Goal: Task Accomplishment & Management: Manage account settings

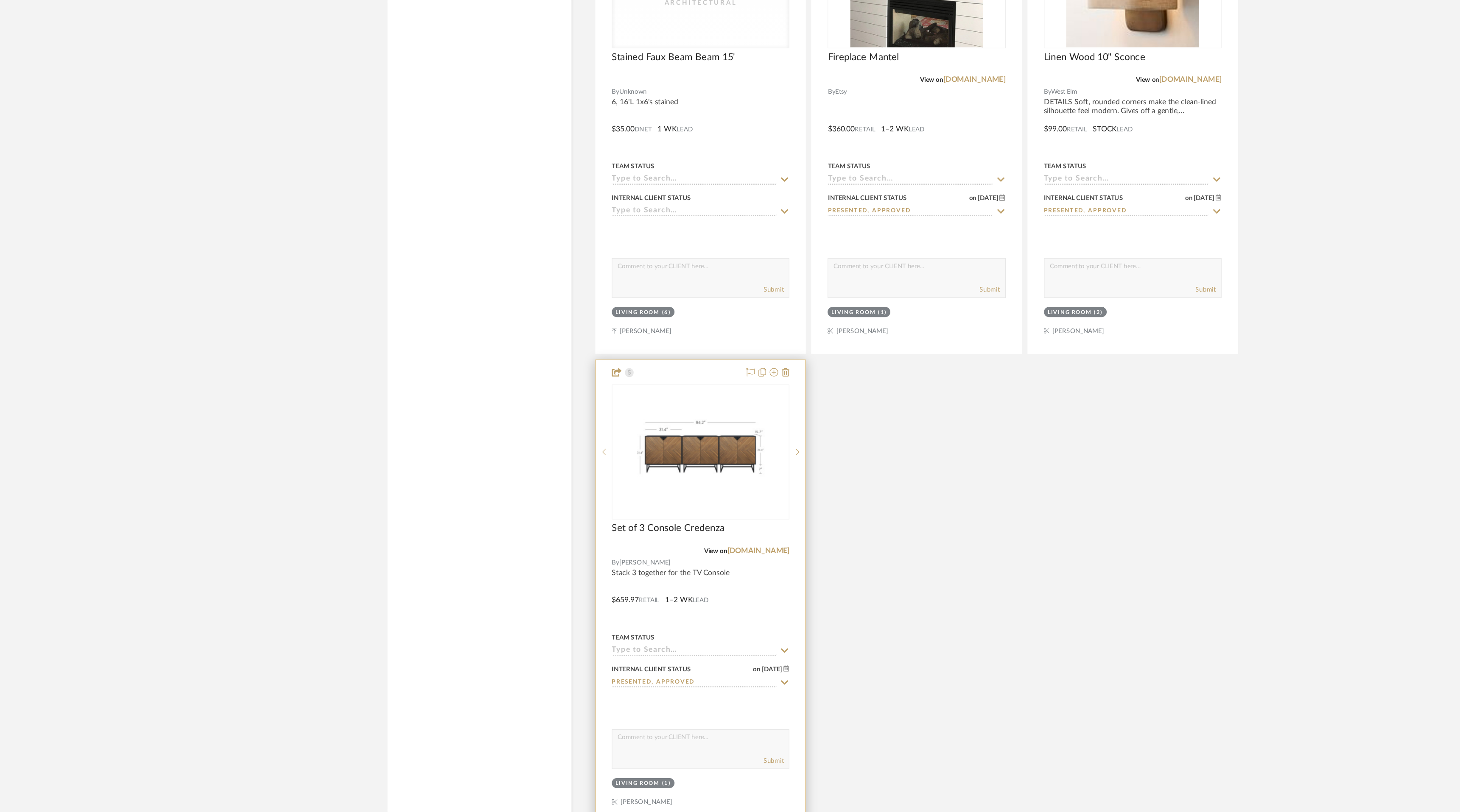
scroll to position [2583, 0]
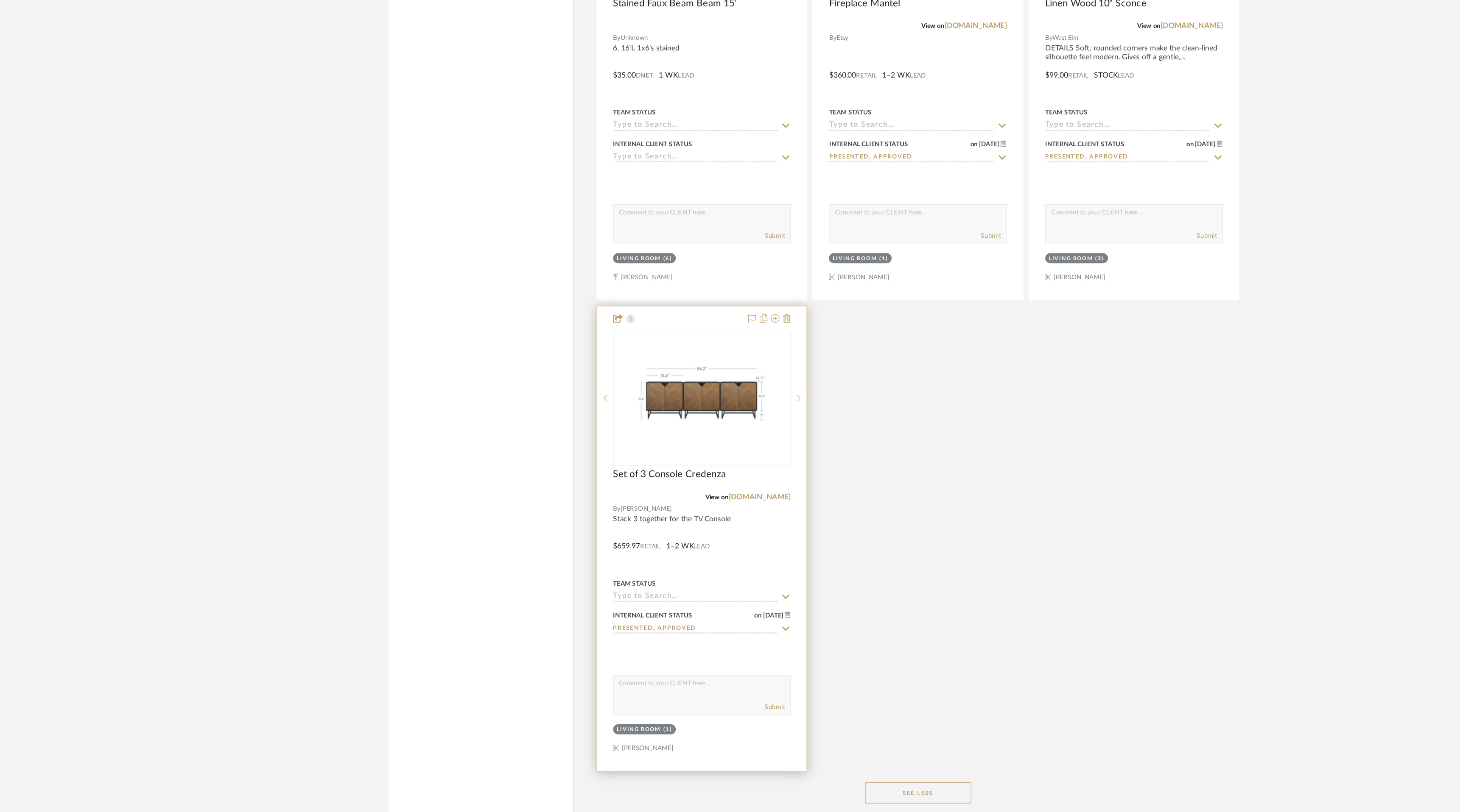
click at [706, 637] on icon at bounding box center [708, 640] width 7 height 7
click at [669, 678] on div "Ordered" at bounding box center [641, 680] width 141 height 22
type input "[DATE]"
type input "Ordered"
click at [616, 716] on textarea at bounding box center [641, 712] width 141 height 16
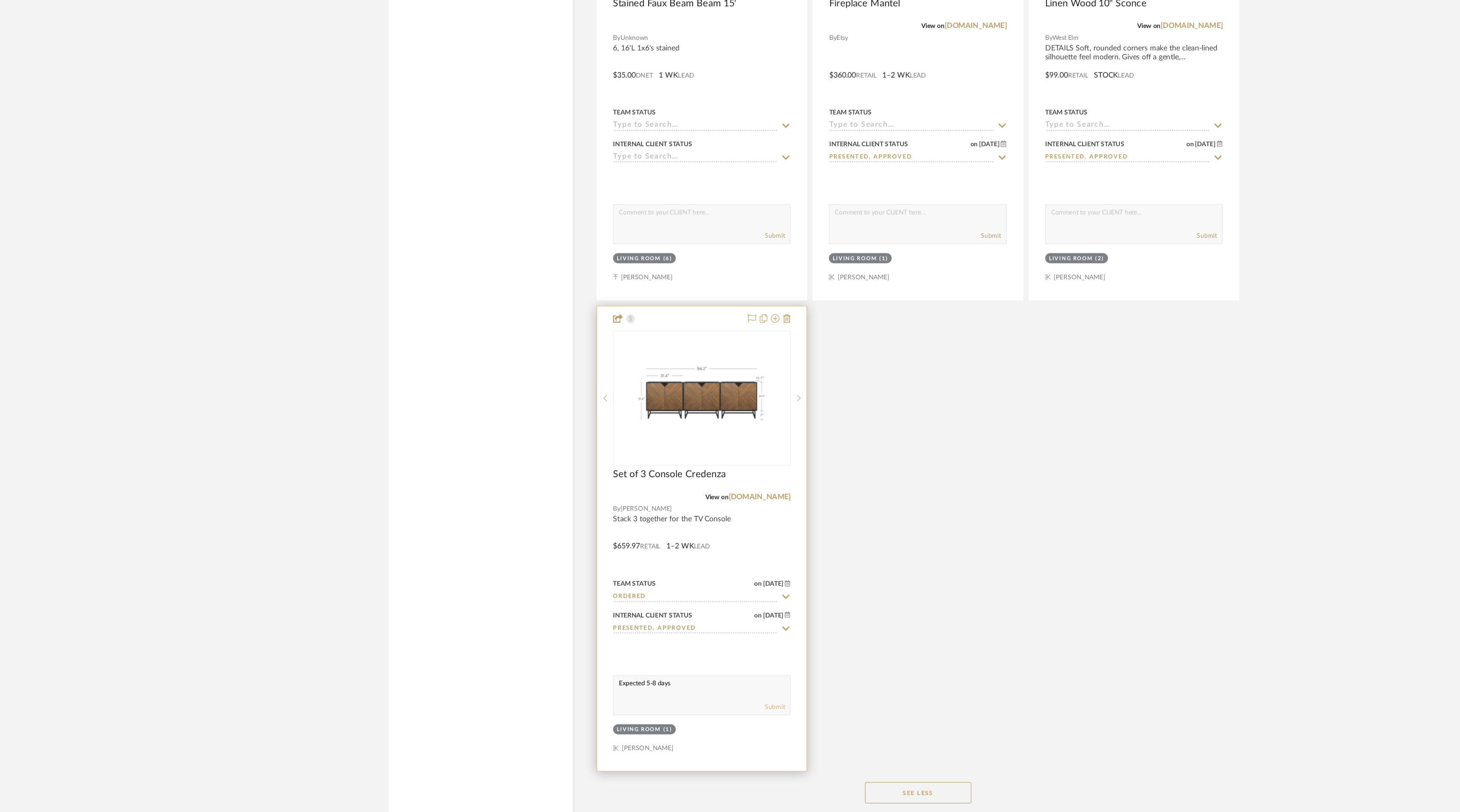
type textarea "Expected 5-8 days"
click at [700, 725] on button "Submit" at bounding box center [699, 728] width 16 height 7
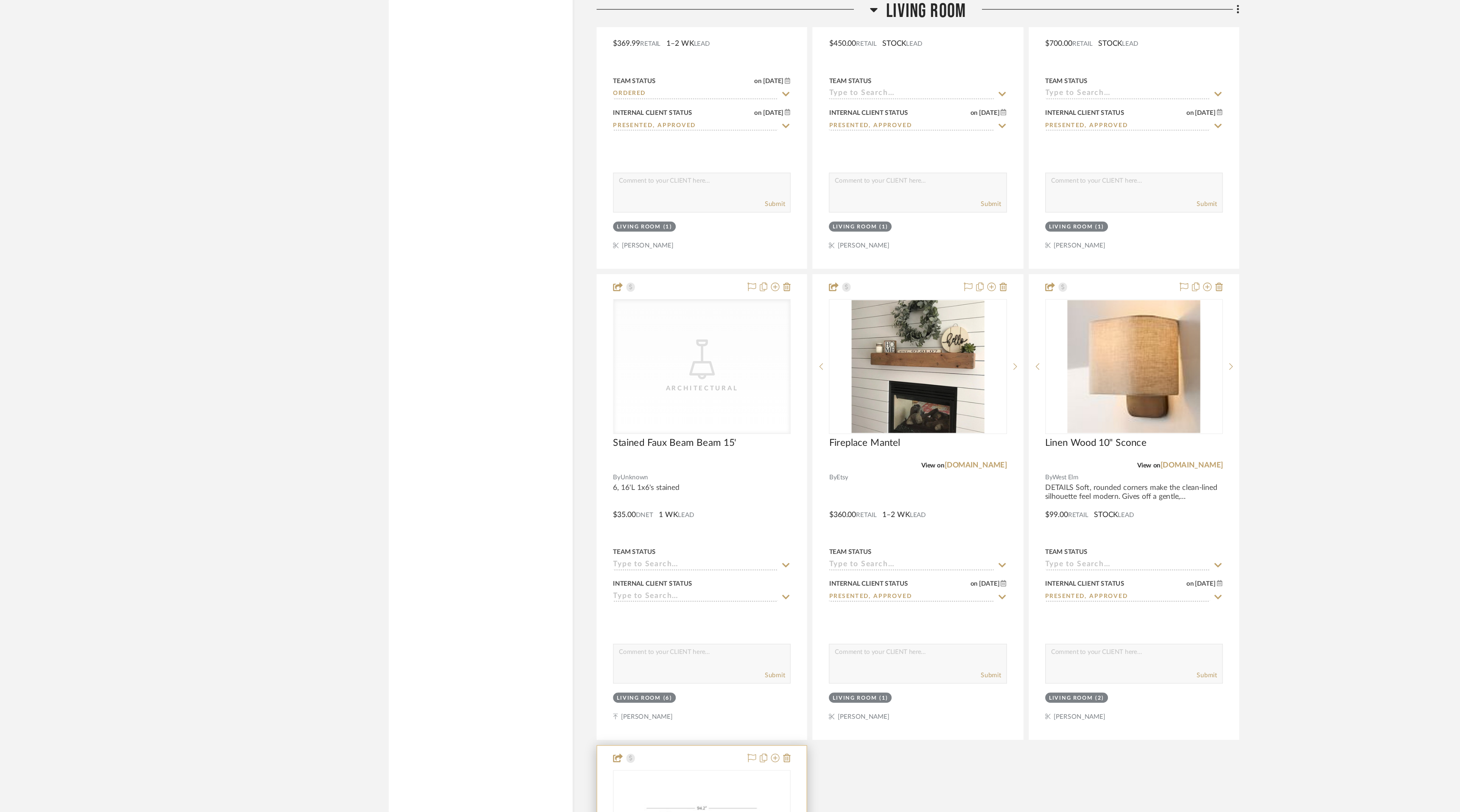
scroll to position [2278, 0]
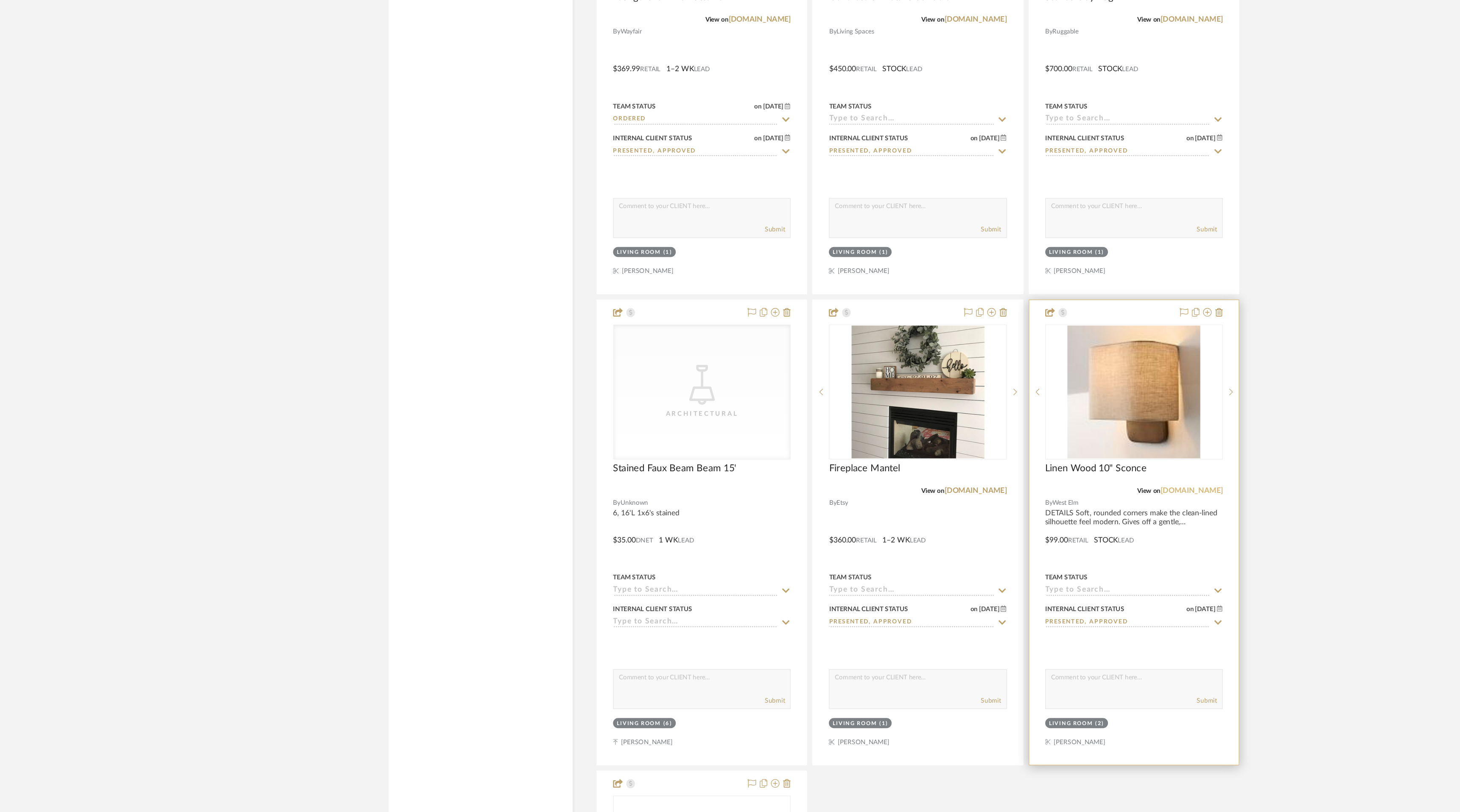
click at [1041, 490] on link "[DOMAIN_NAME]" at bounding box center [1031, 489] width 49 height 6
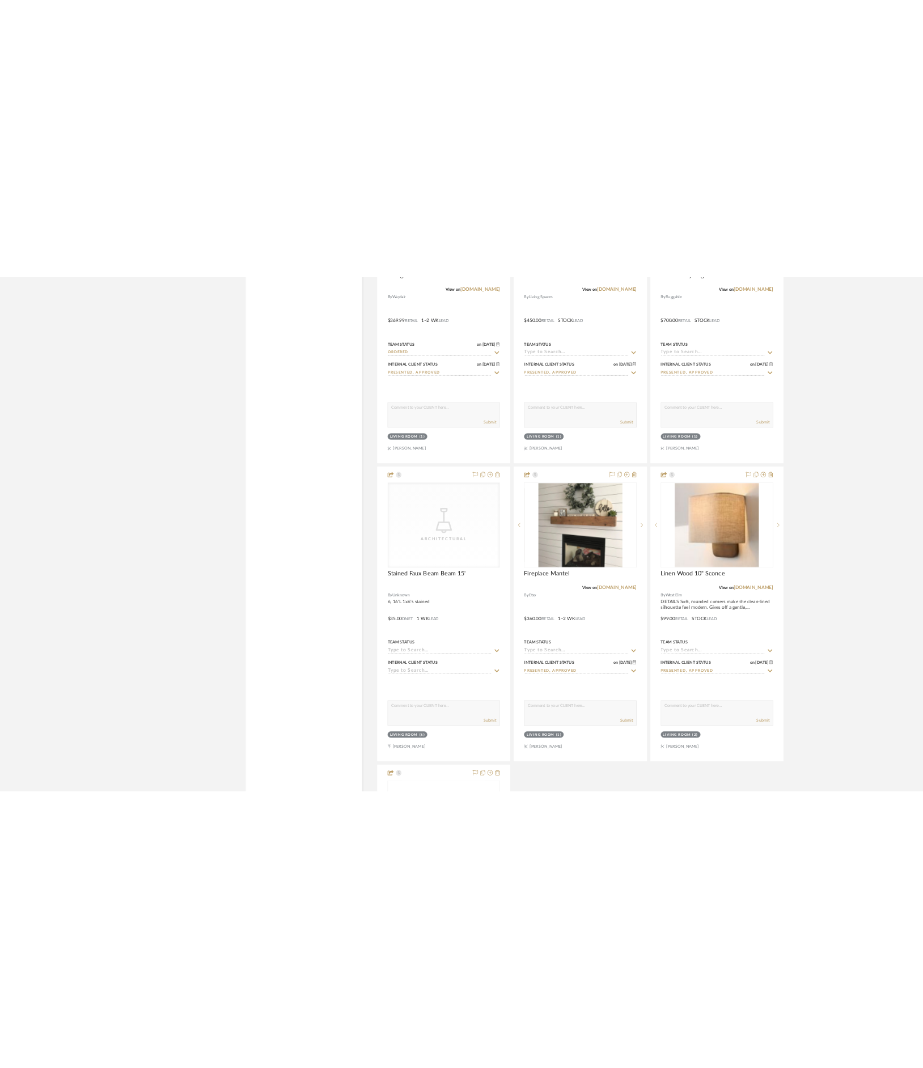
scroll to position [3048, 0]
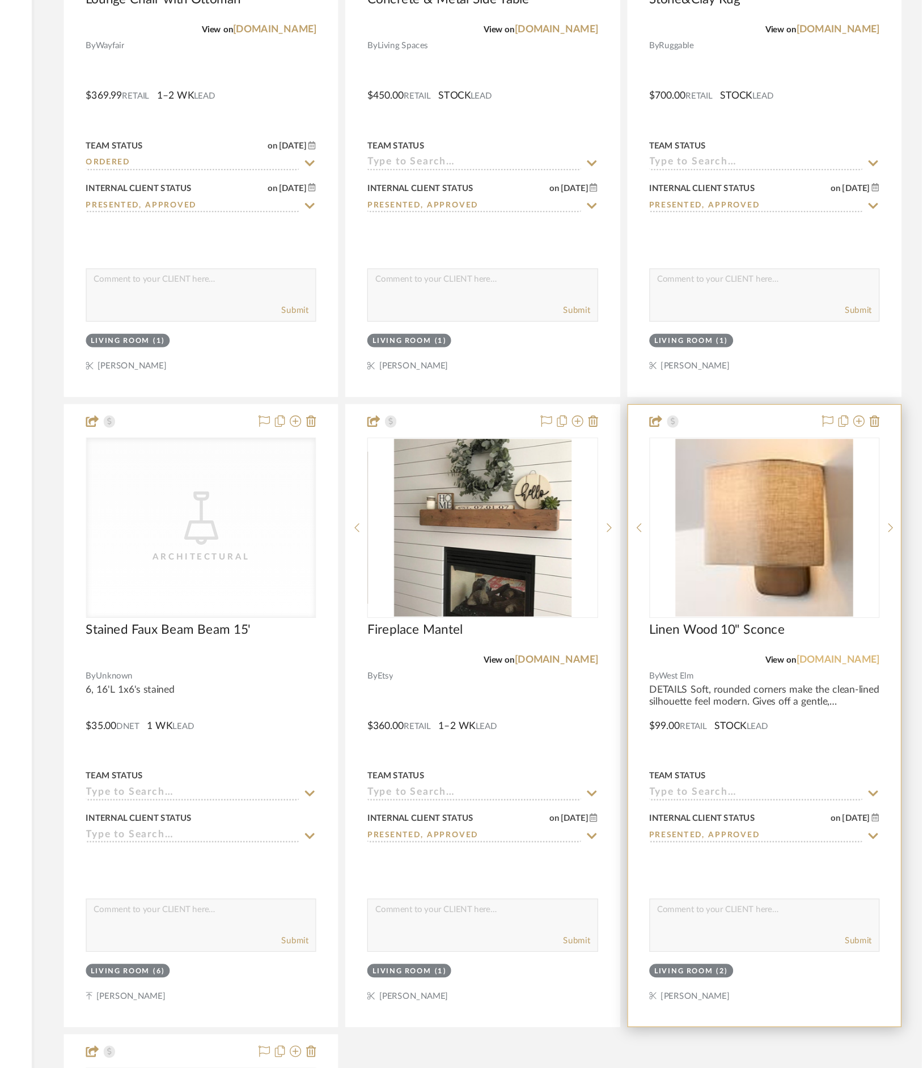
click at [874, 654] on link "[DOMAIN_NAME]" at bounding box center [856, 654] width 66 height 8
click at [881, 756] on icon at bounding box center [884, 760] width 10 height 9
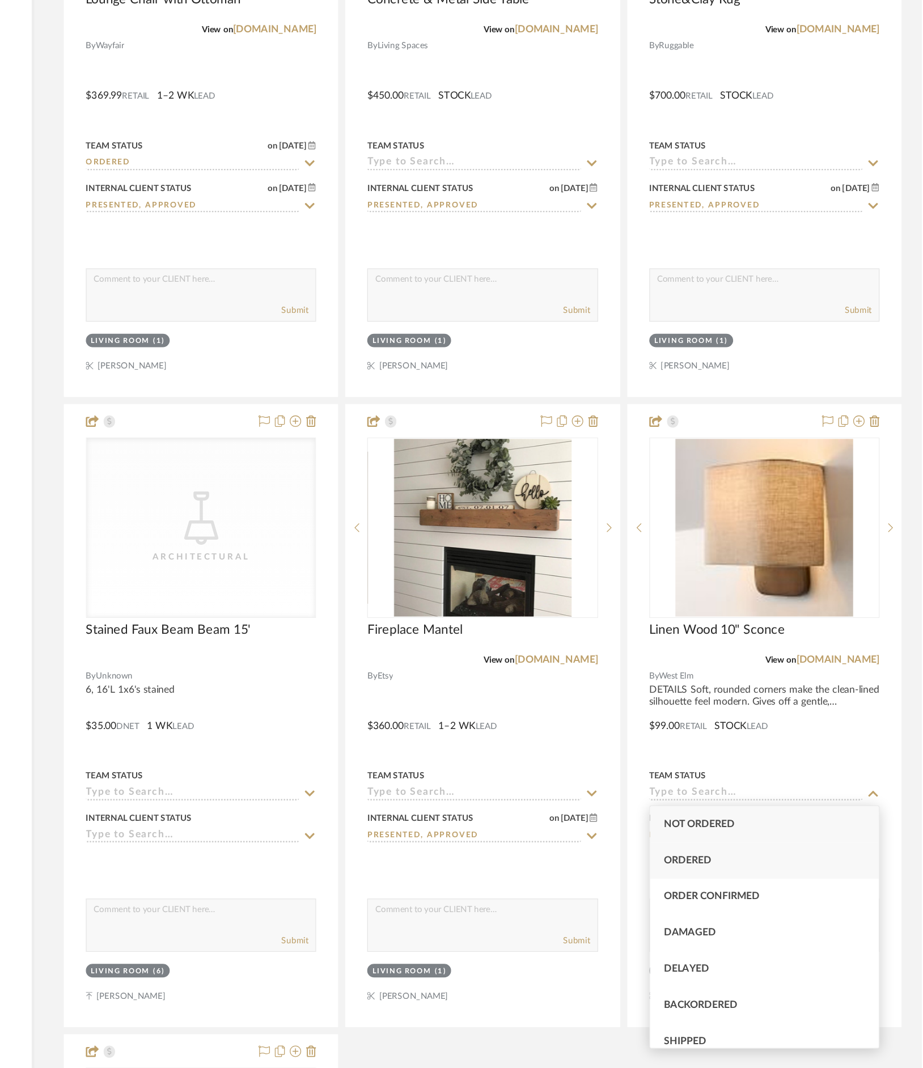
click at [823, 813] on div "Ordered" at bounding box center [798, 814] width 183 height 29
type input "[DATE]"
type input "Ordered"
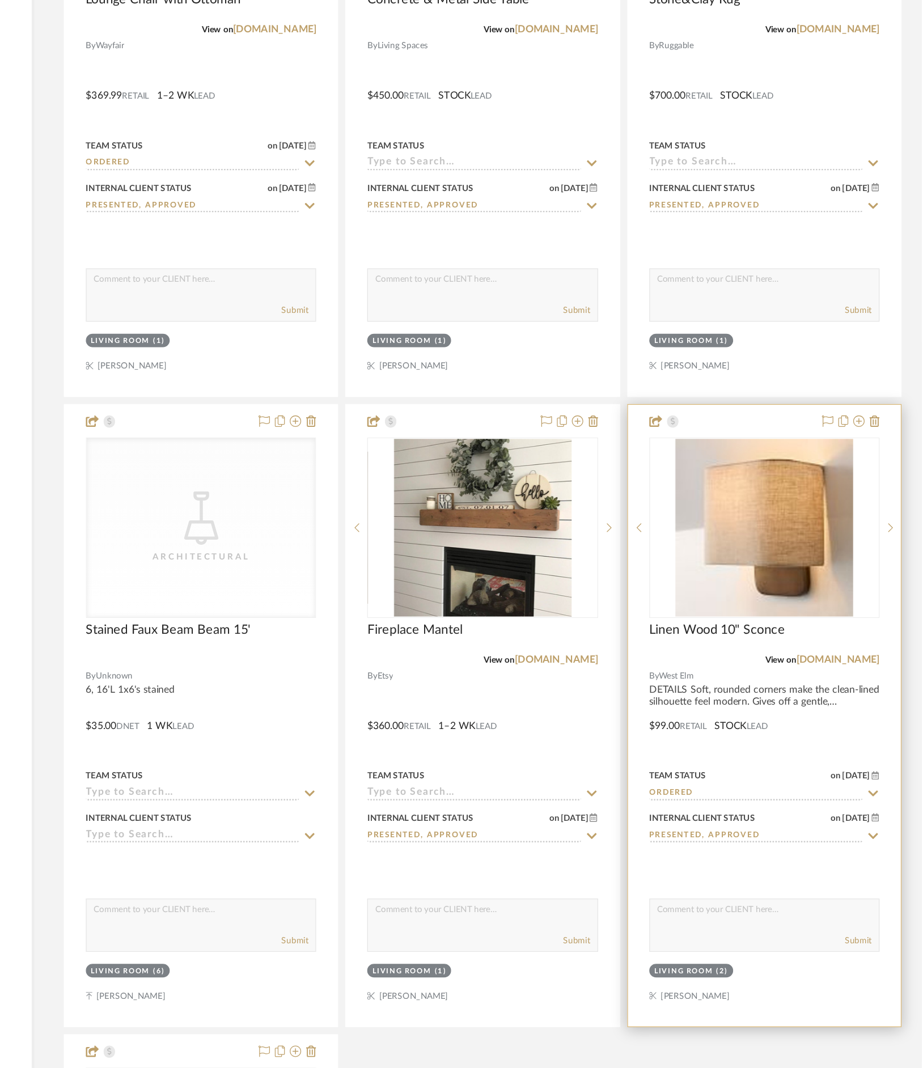
click at [766, 857] on textarea at bounding box center [798, 856] width 183 height 22
type textarea "Arrives [DATE]-[DATE]"
click at [875, 876] on button "Submit" at bounding box center [873, 878] width 22 height 10
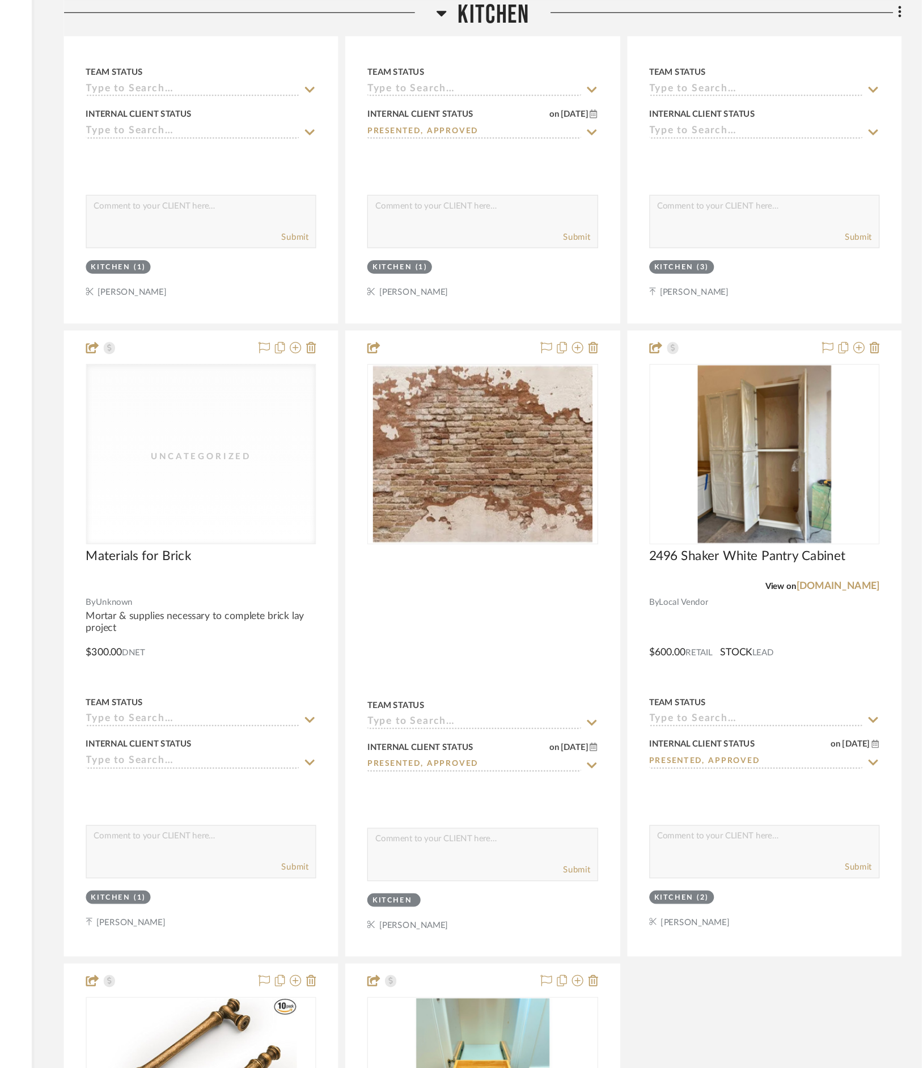
scroll to position [1122, 0]
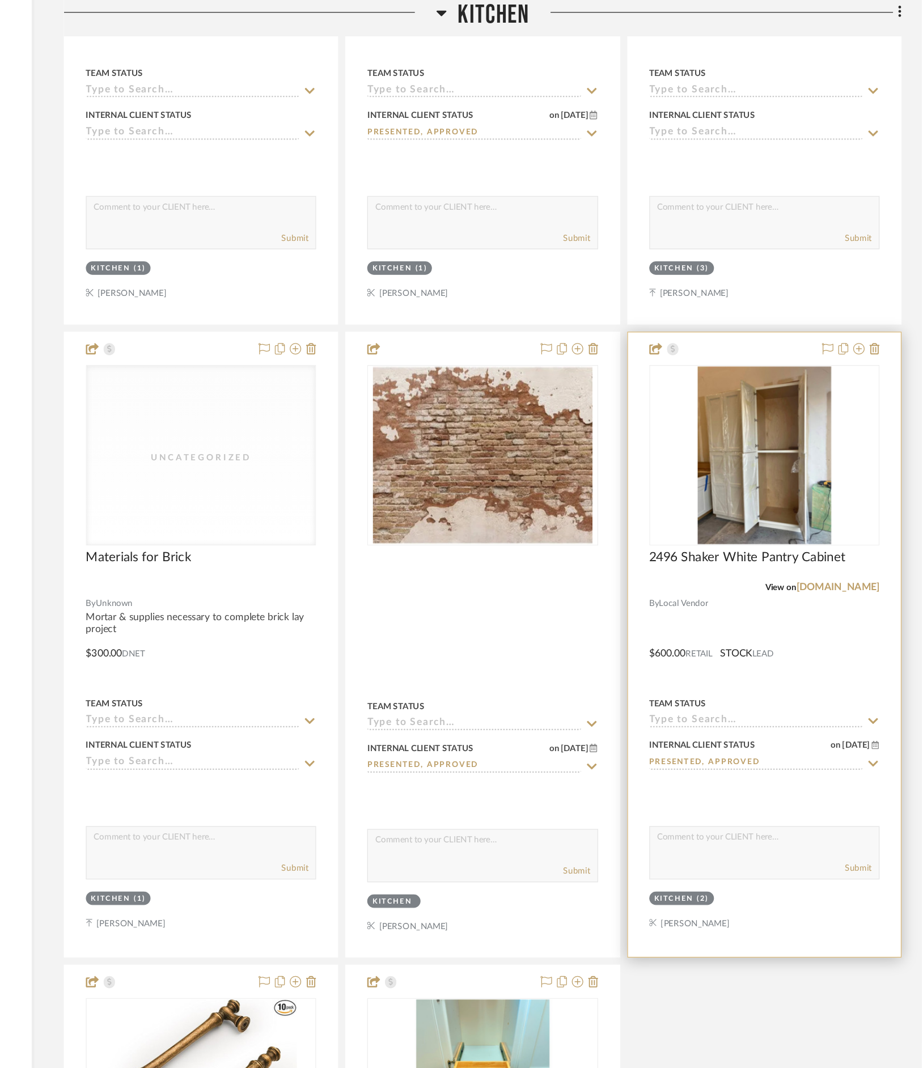
click at [882, 575] on icon at bounding box center [885, 575] width 8 height 5
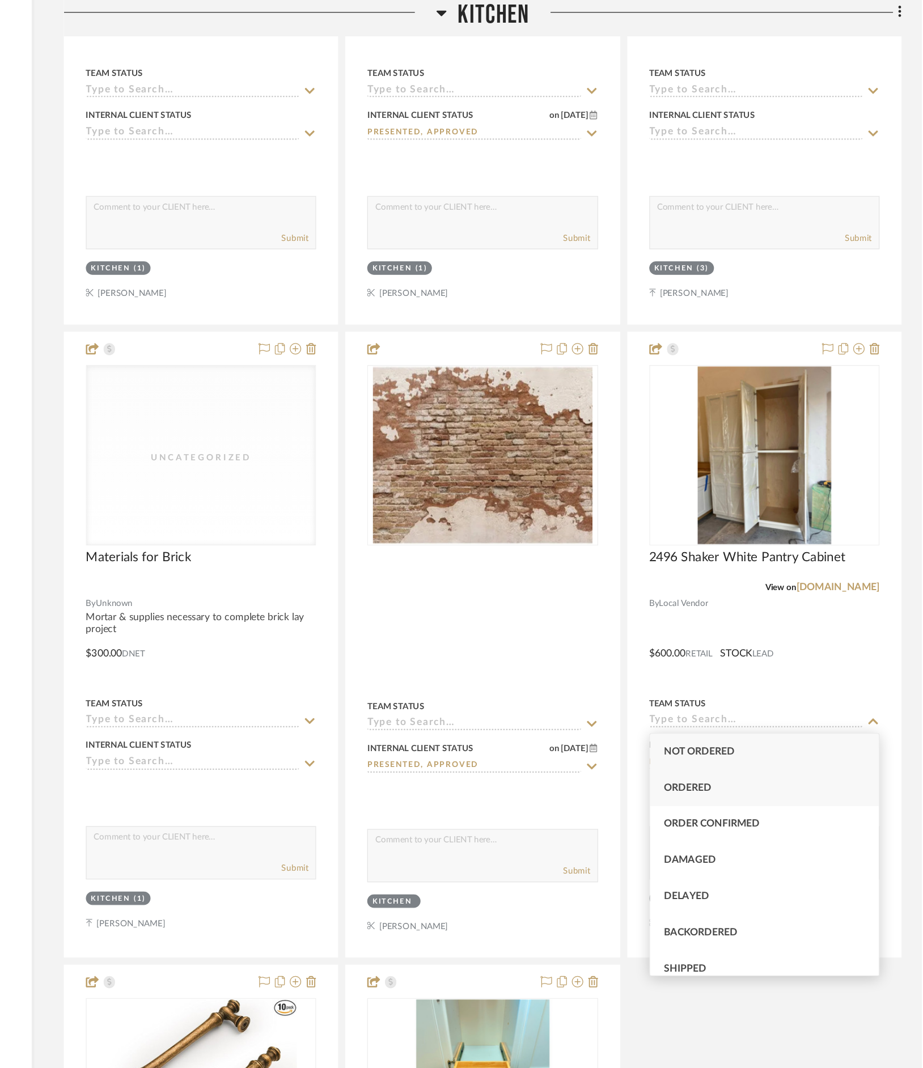
click at [845, 623] on div "Ordered" at bounding box center [798, 629] width 183 height 29
type input "[DATE]"
type input "Ordered"
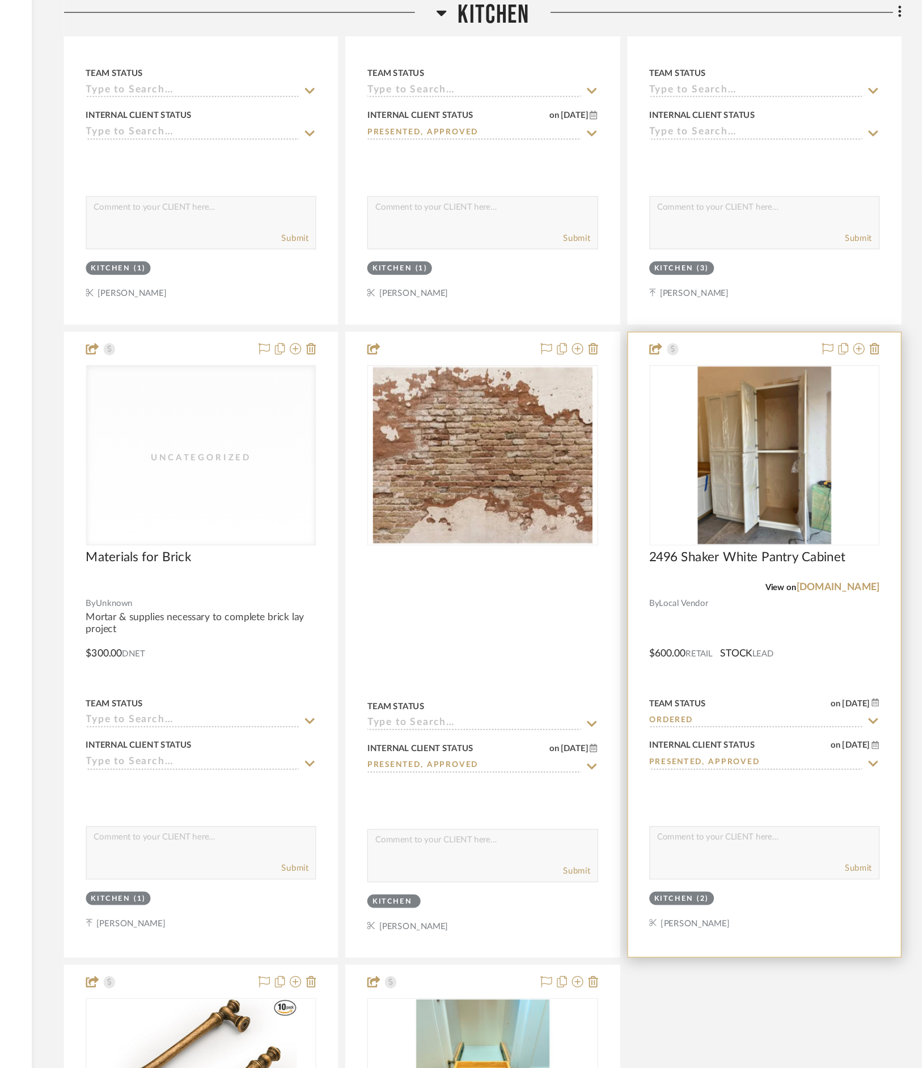
click at [792, 666] on textarea at bounding box center [798, 671] width 183 height 22
type textarea "Pick up when needed"
click at [876, 694] on button "Submit" at bounding box center [873, 693] width 22 height 10
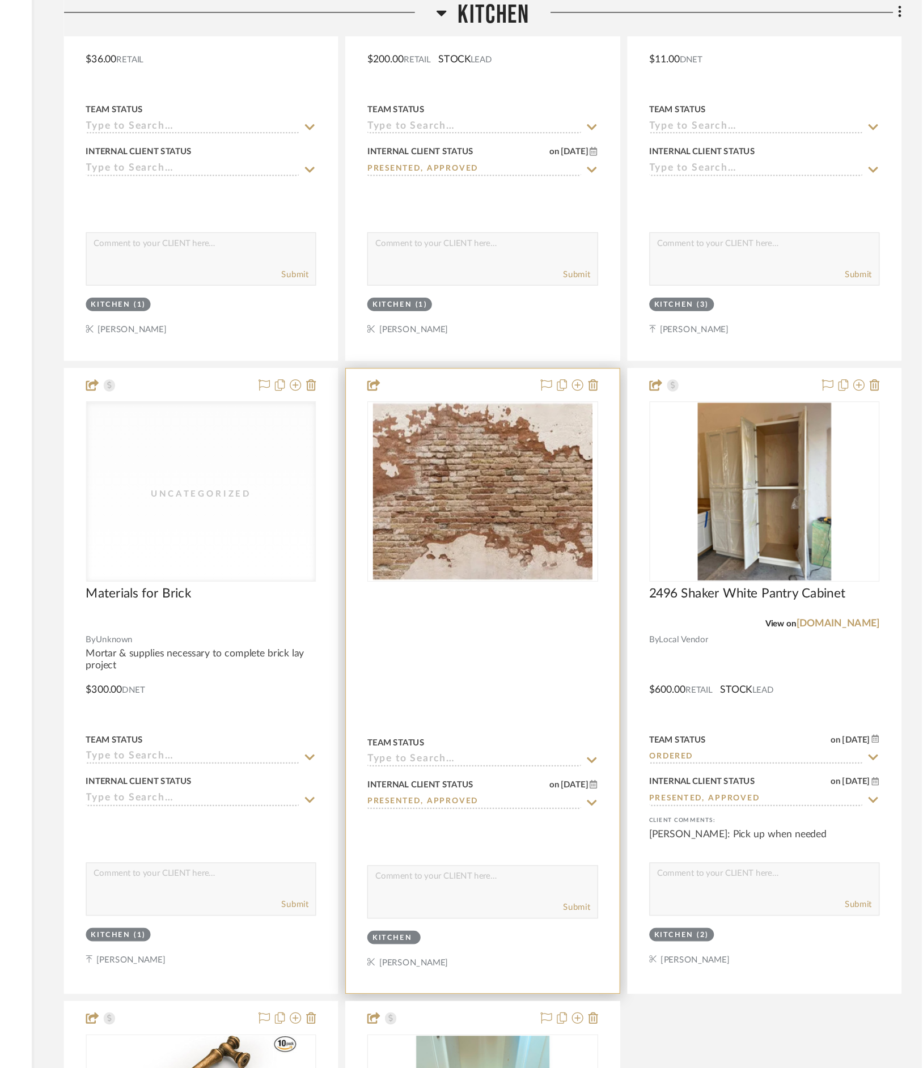
scroll to position [1085, 0]
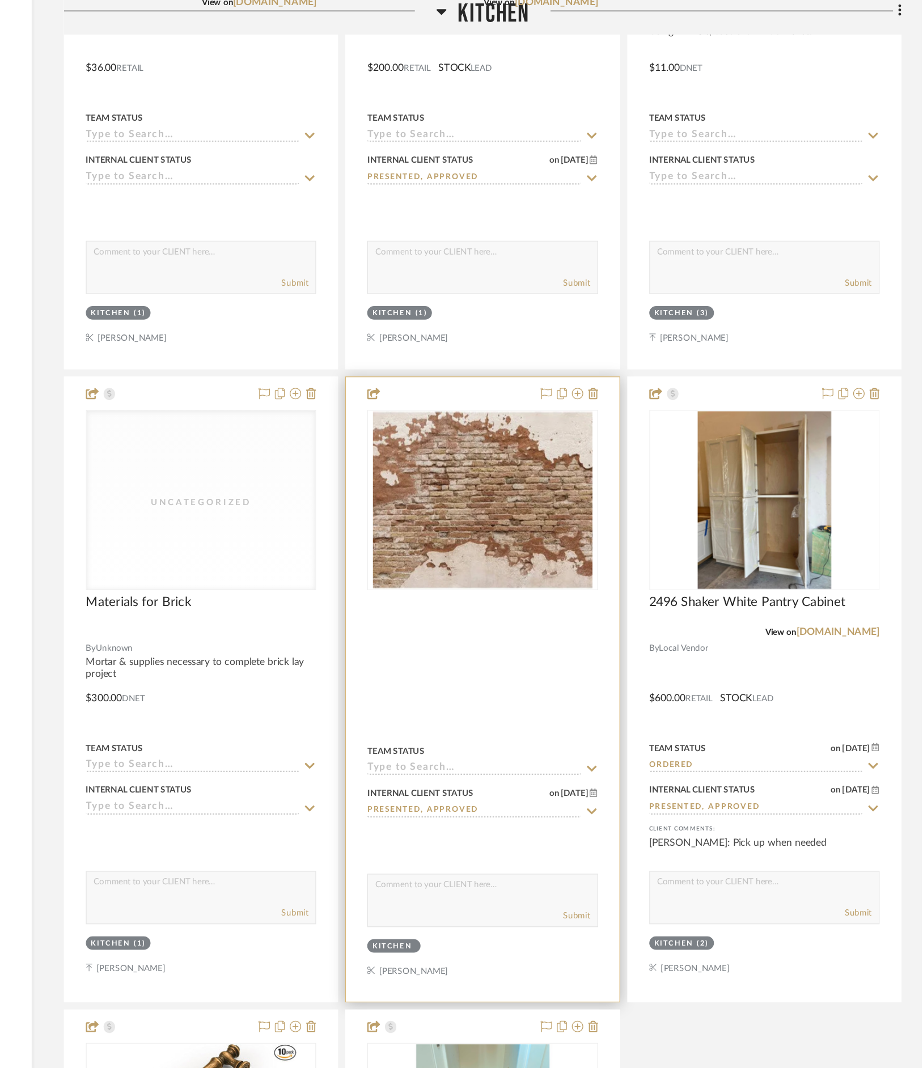
click at [542, 718] on textarea at bounding box center [572, 710] width 183 height 22
type textarea "I"
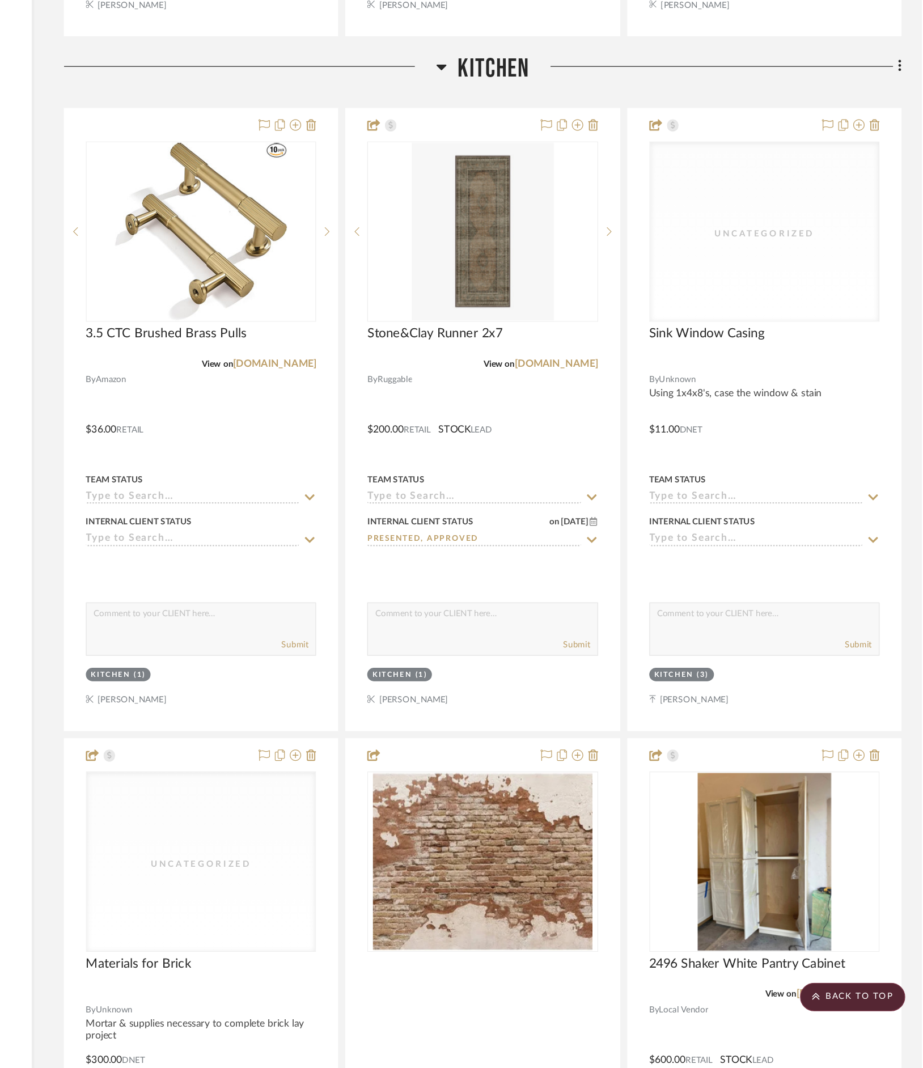
scroll to position [584, 0]
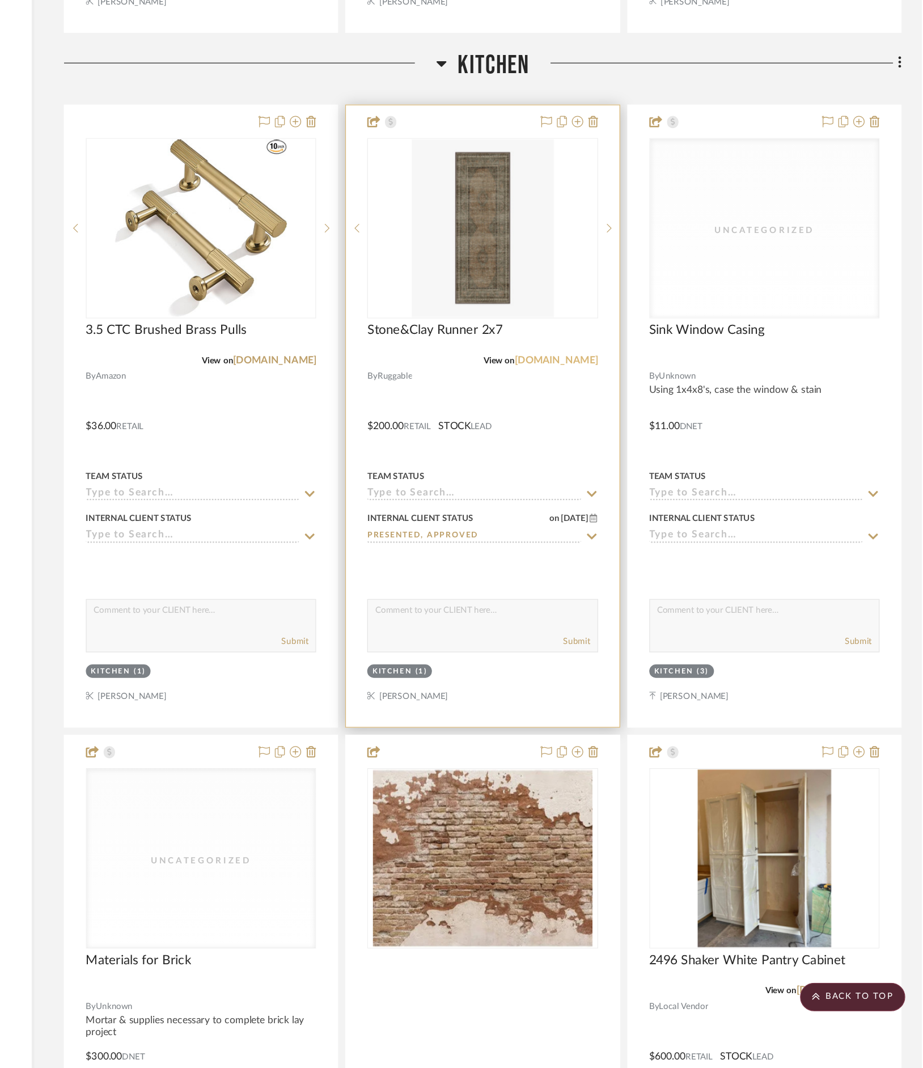
click at [644, 504] on link "[DOMAIN_NAME]" at bounding box center [632, 504] width 66 height 8
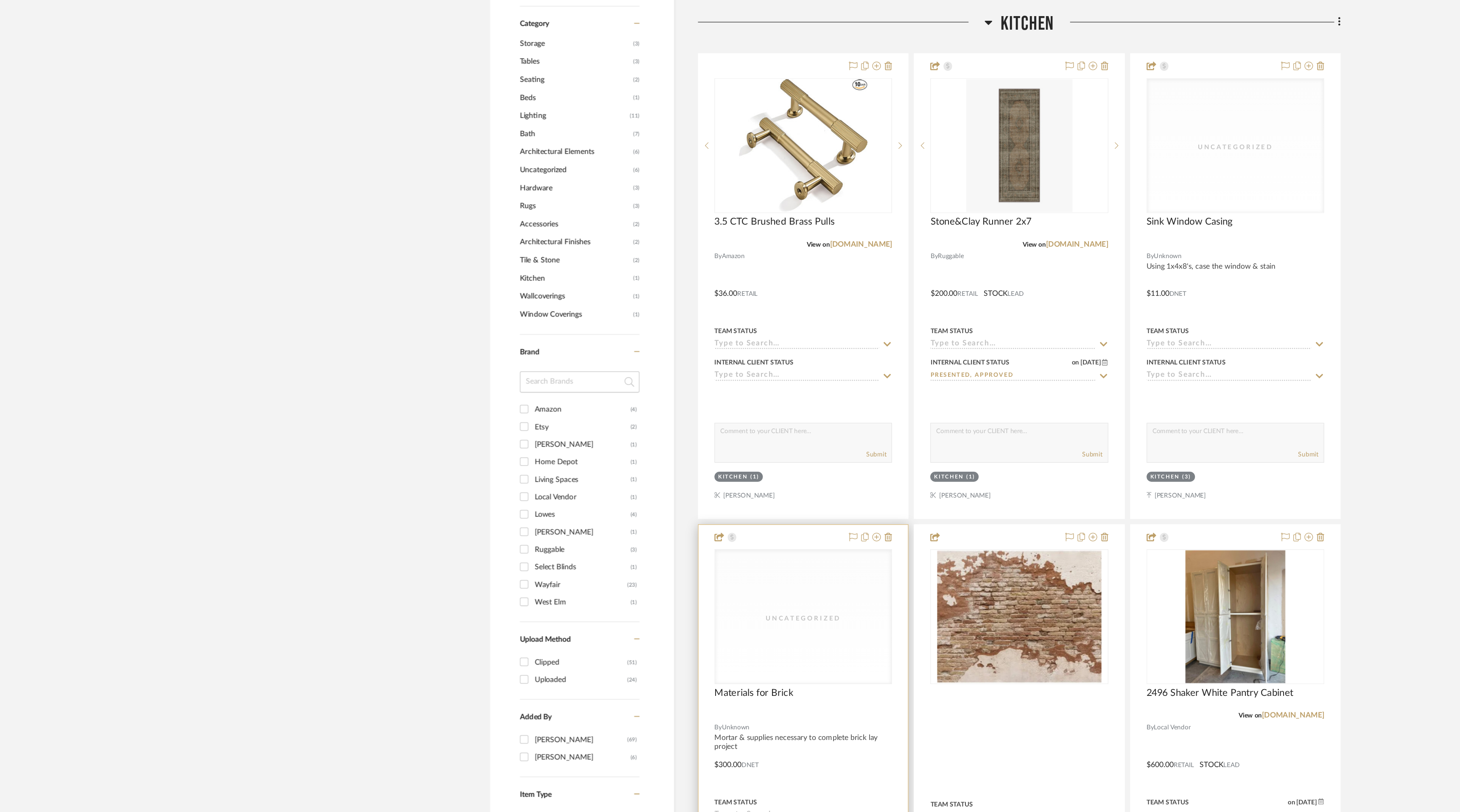
scroll to position [470, 0]
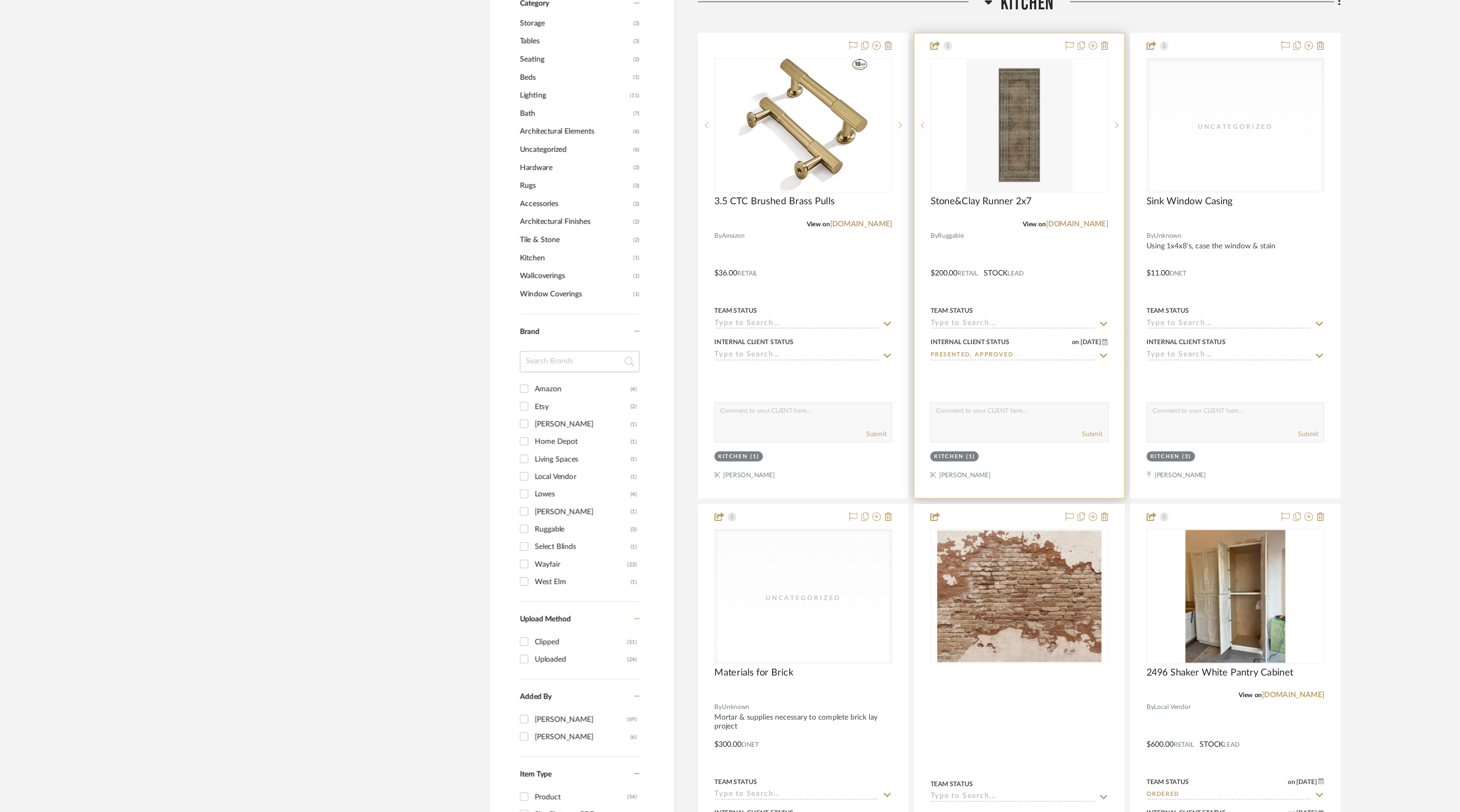
click at [882, 419] on icon at bounding box center [880, 422] width 7 height 7
click at [848, 461] on div "Ordered" at bounding box center [813, 462] width 141 height 22
type input "[DATE]"
type input "Ordered"
click at [792, 495] on textarea at bounding box center [813, 494] width 141 height 16
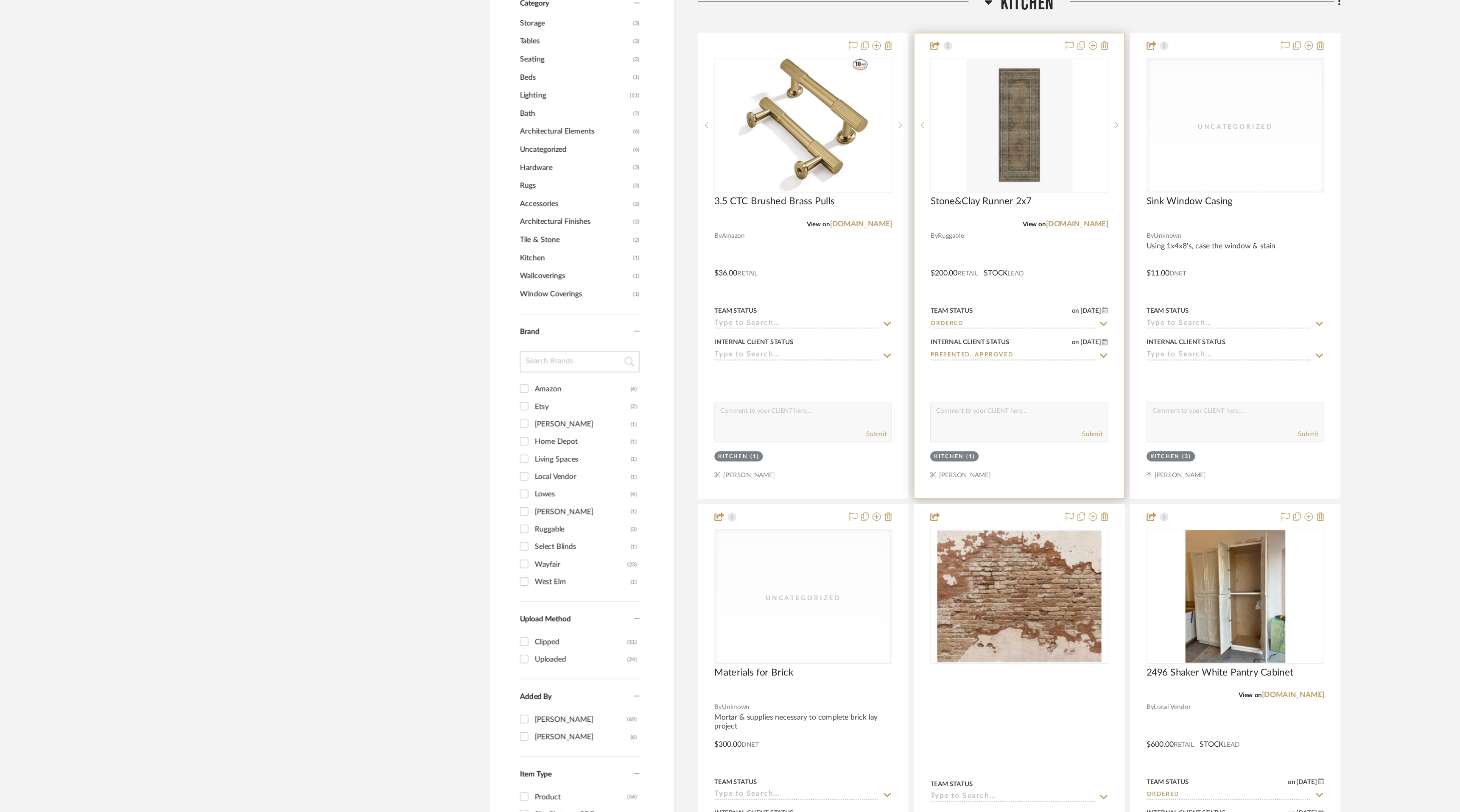
type textarea "E"
type textarea "5-7 days delivery"
click at [874, 509] on button "Submit" at bounding box center [871, 511] width 16 height 7
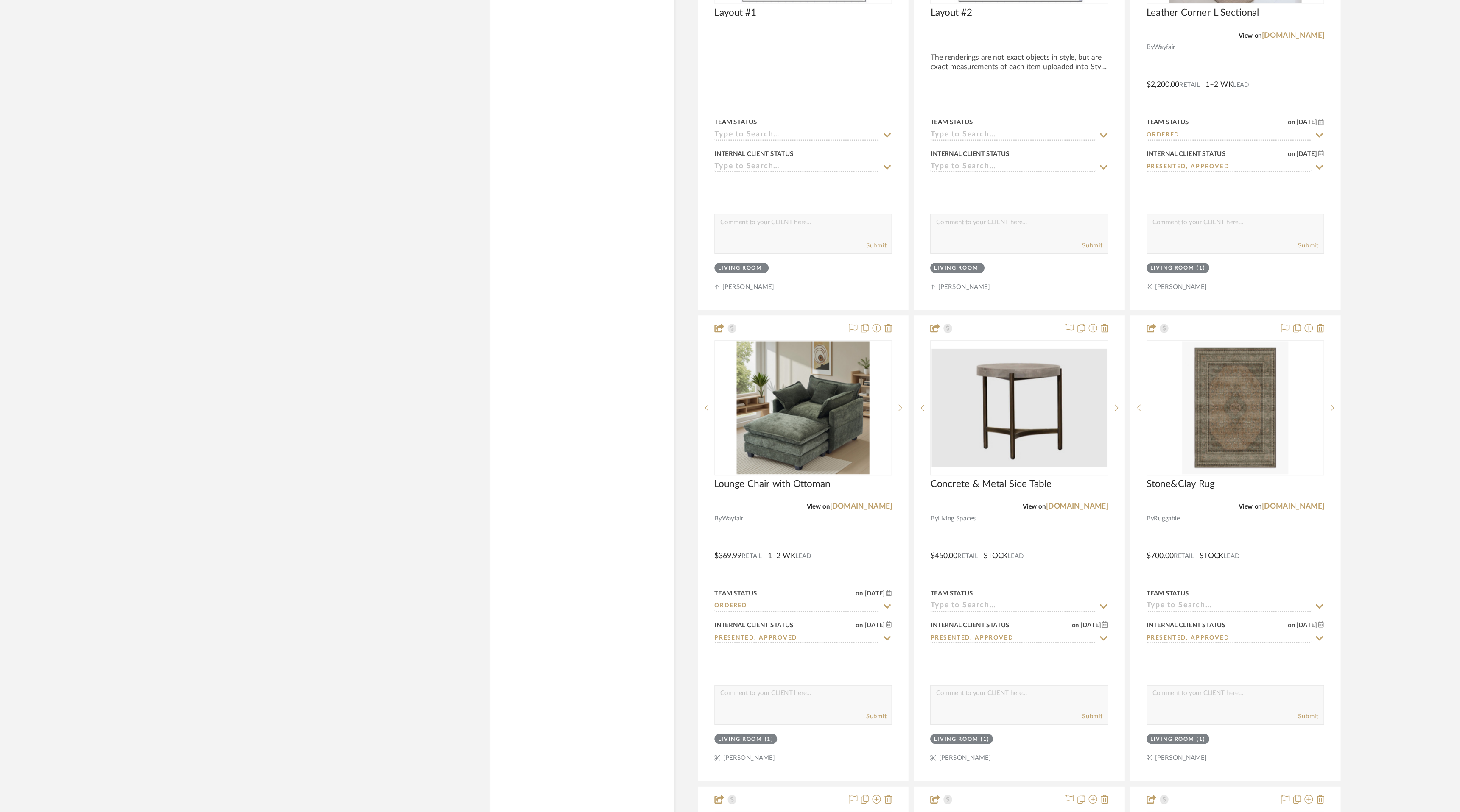
scroll to position [1981, 0]
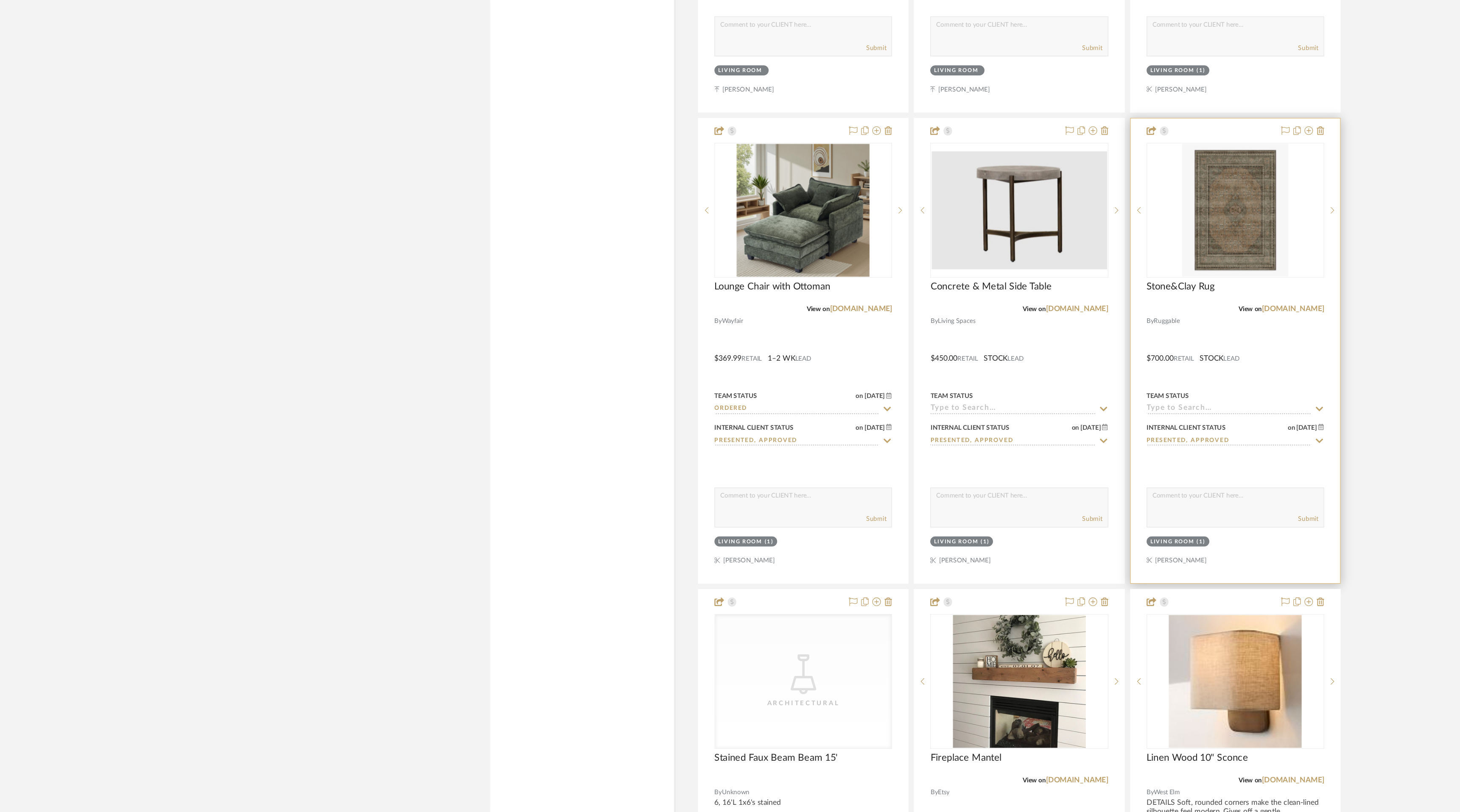
click at [1055, 489] on icon at bounding box center [1052, 490] width 6 height 4
click at [1018, 527] on div "Ordered" at bounding box center [986, 530] width 141 height 22
type input "[DATE]"
type input "Ordered"
click at [990, 568] on textarea at bounding box center [986, 562] width 141 height 16
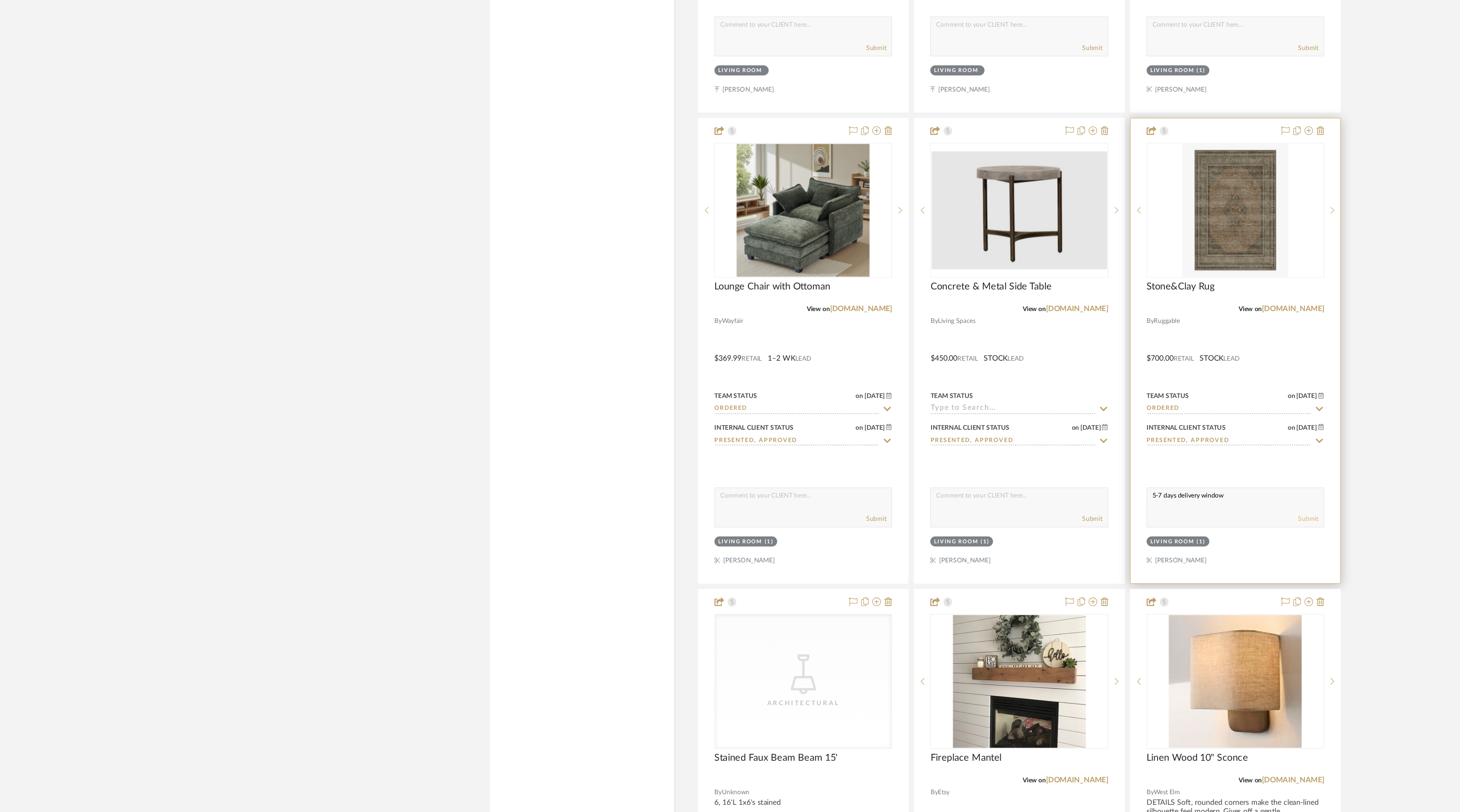
type textarea "5-7 days delivery window"
click at [1048, 577] on button "Submit" at bounding box center [1044, 578] width 16 height 7
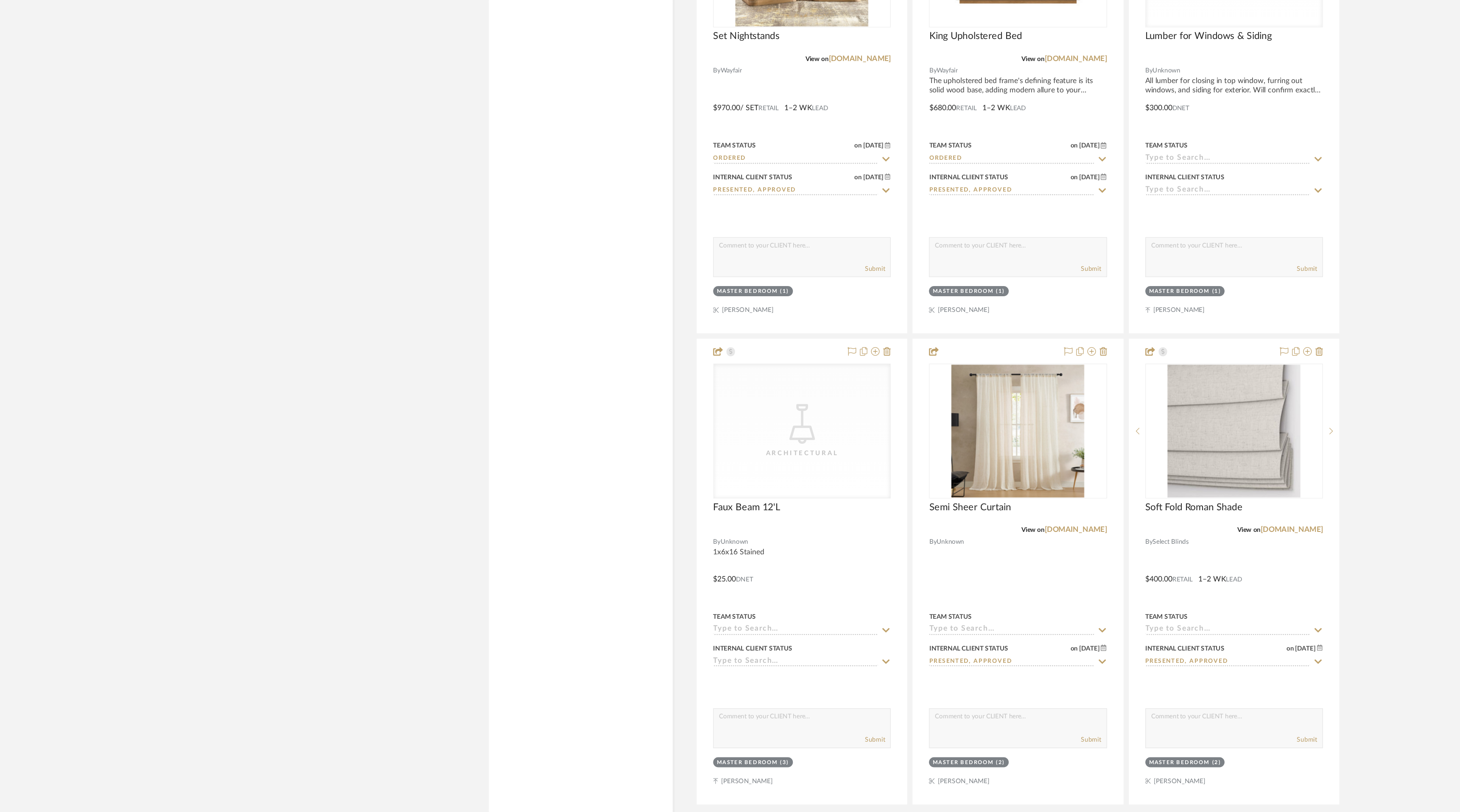
scroll to position [4314, 0]
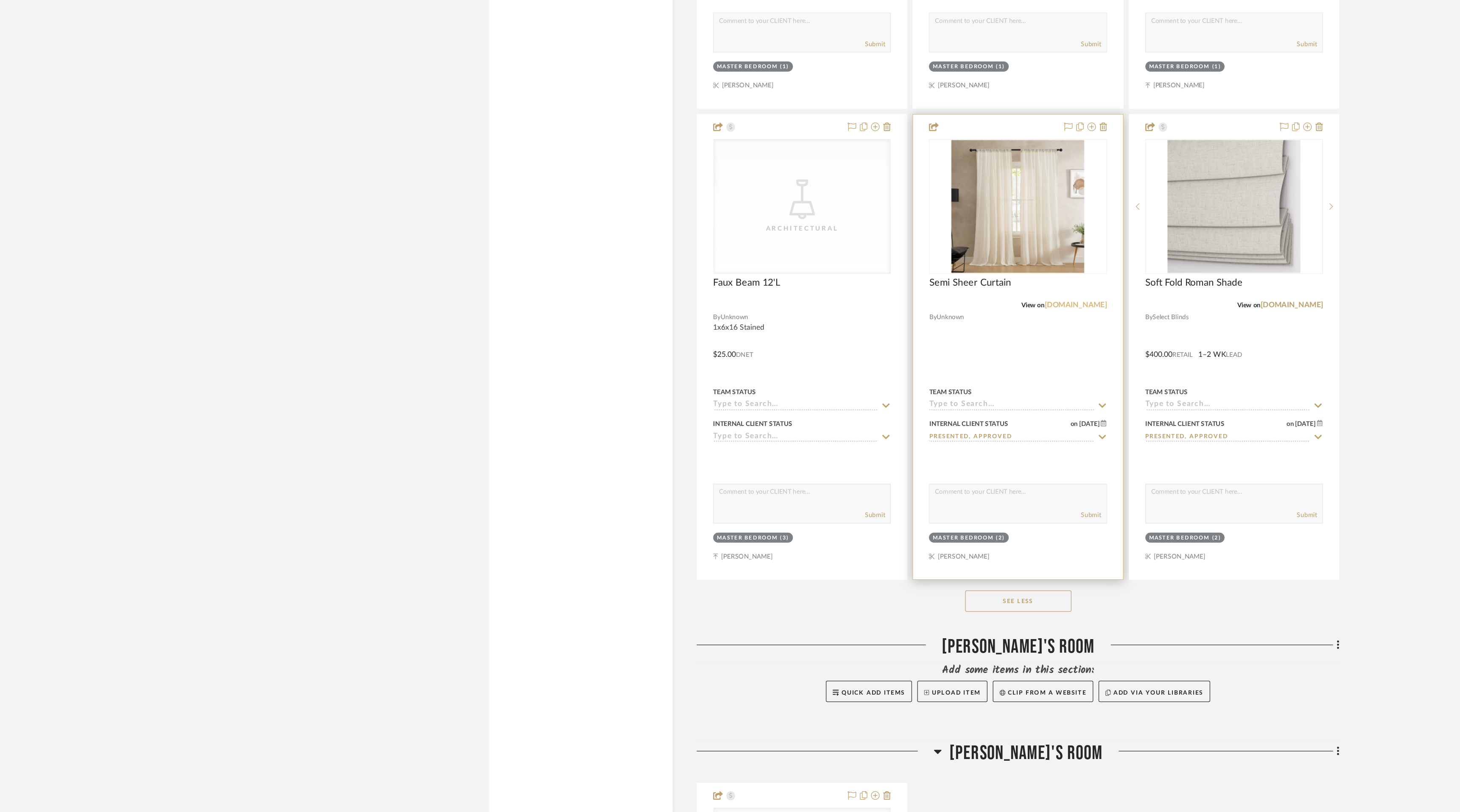
click at [865, 407] on link "[DOMAIN_NAME]" at bounding box center [859, 408] width 49 height 6
click at [868, 405] on link "[DOMAIN_NAME]" at bounding box center [859, 408] width 49 height 6
click at [781, 563] on textarea at bounding box center [813, 559] width 141 height 16
type textarea "Ordered in white, out of stock cream [DATE]"
click at [868, 576] on button "Submit" at bounding box center [871, 575] width 16 height 7
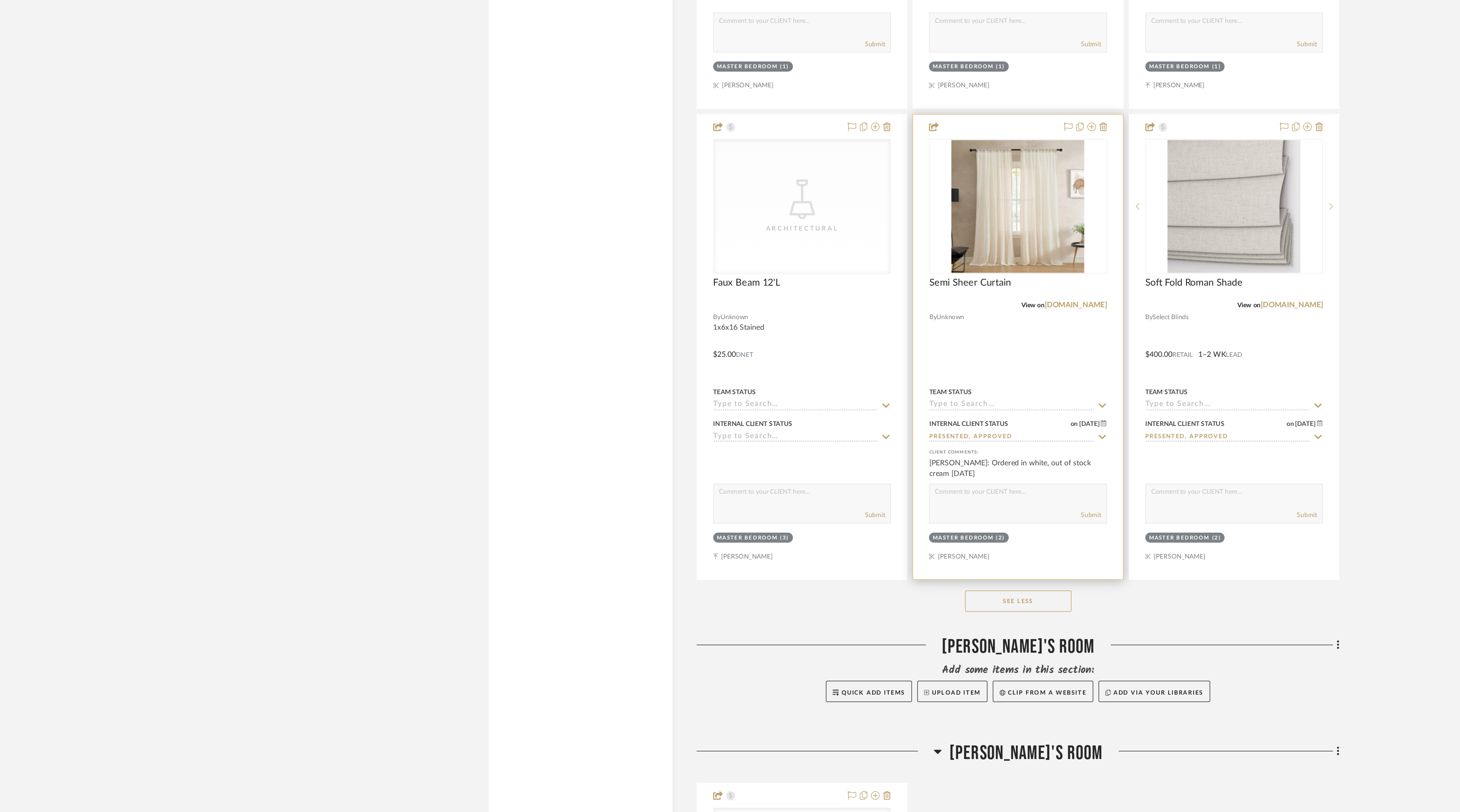
click at [876, 487] on sr-typeahead at bounding box center [812, 487] width 141 height 8
click at [877, 486] on icon at bounding box center [880, 487] width 7 height 7
click at [847, 524] on div "Ordered" at bounding box center [813, 527] width 141 height 22
type input "[DATE]"
type input "Ordered"
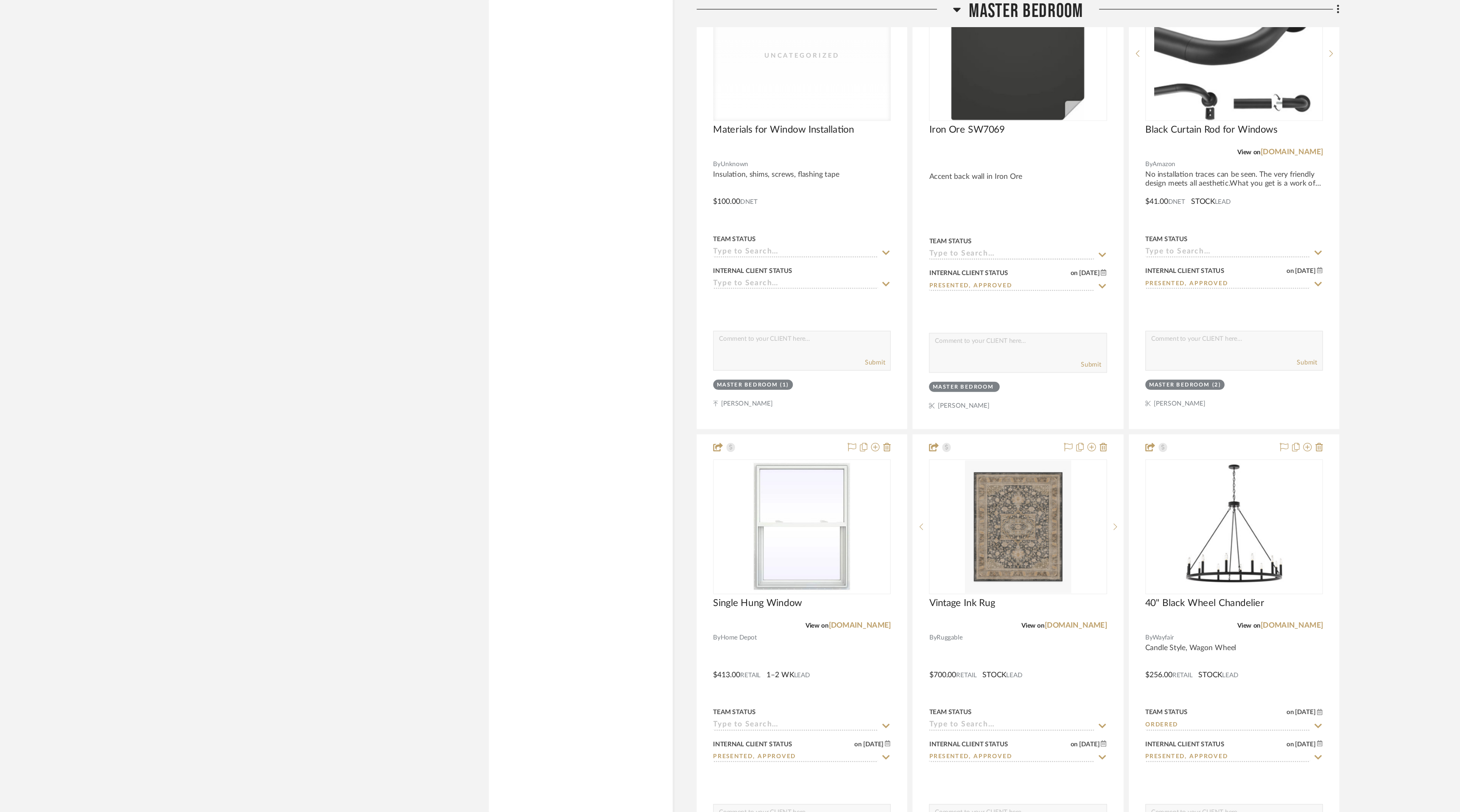
scroll to position [3470, 0]
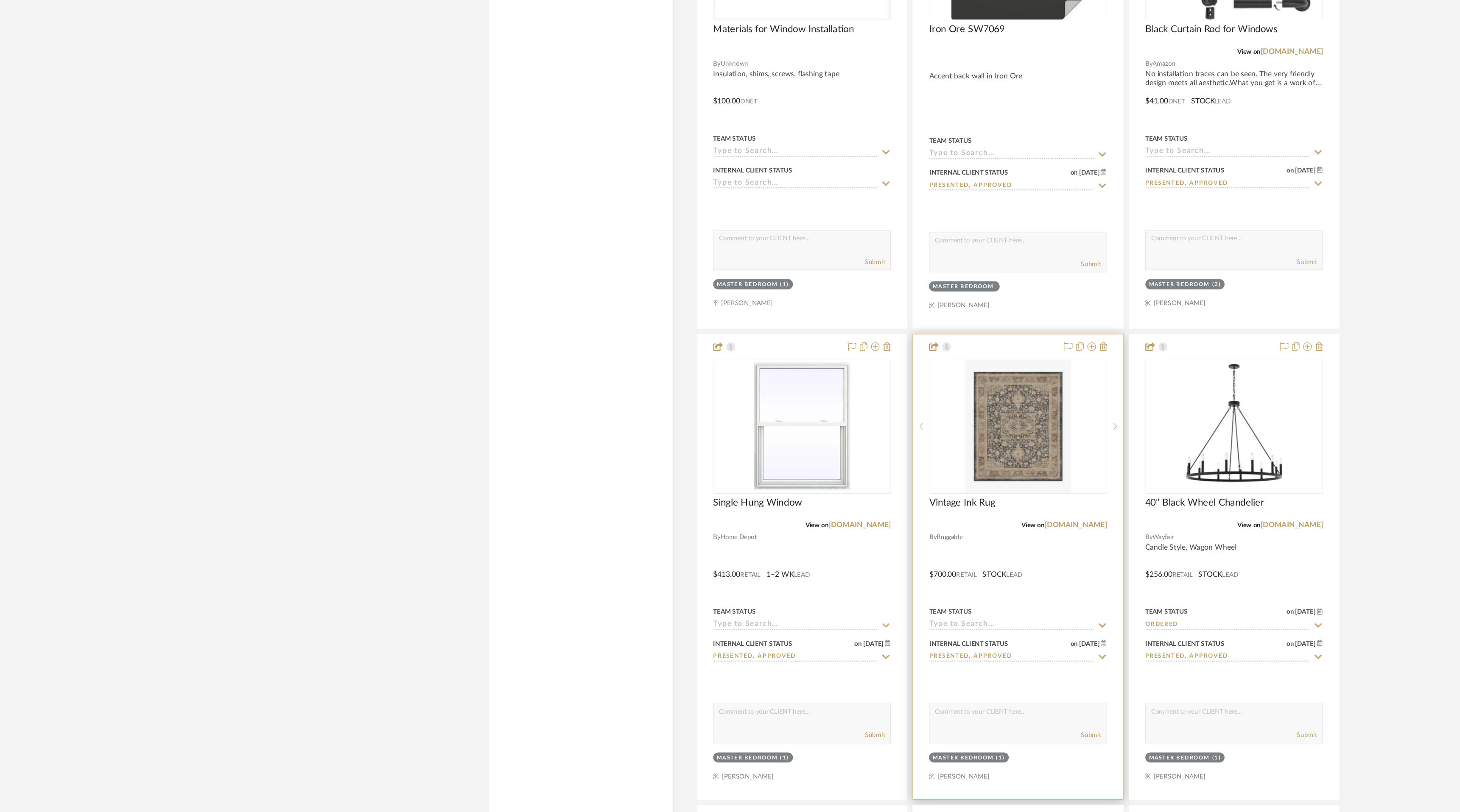
click at [879, 574] on div "Team Status" at bounding box center [812, 573] width 141 height 20
click at [878, 578] on icon at bounding box center [880, 579] width 6 height 4
click at [843, 620] on div "Ordered" at bounding box center [813, 619] width 141 height 22
type input "[DATE]"
type input "Ordered"
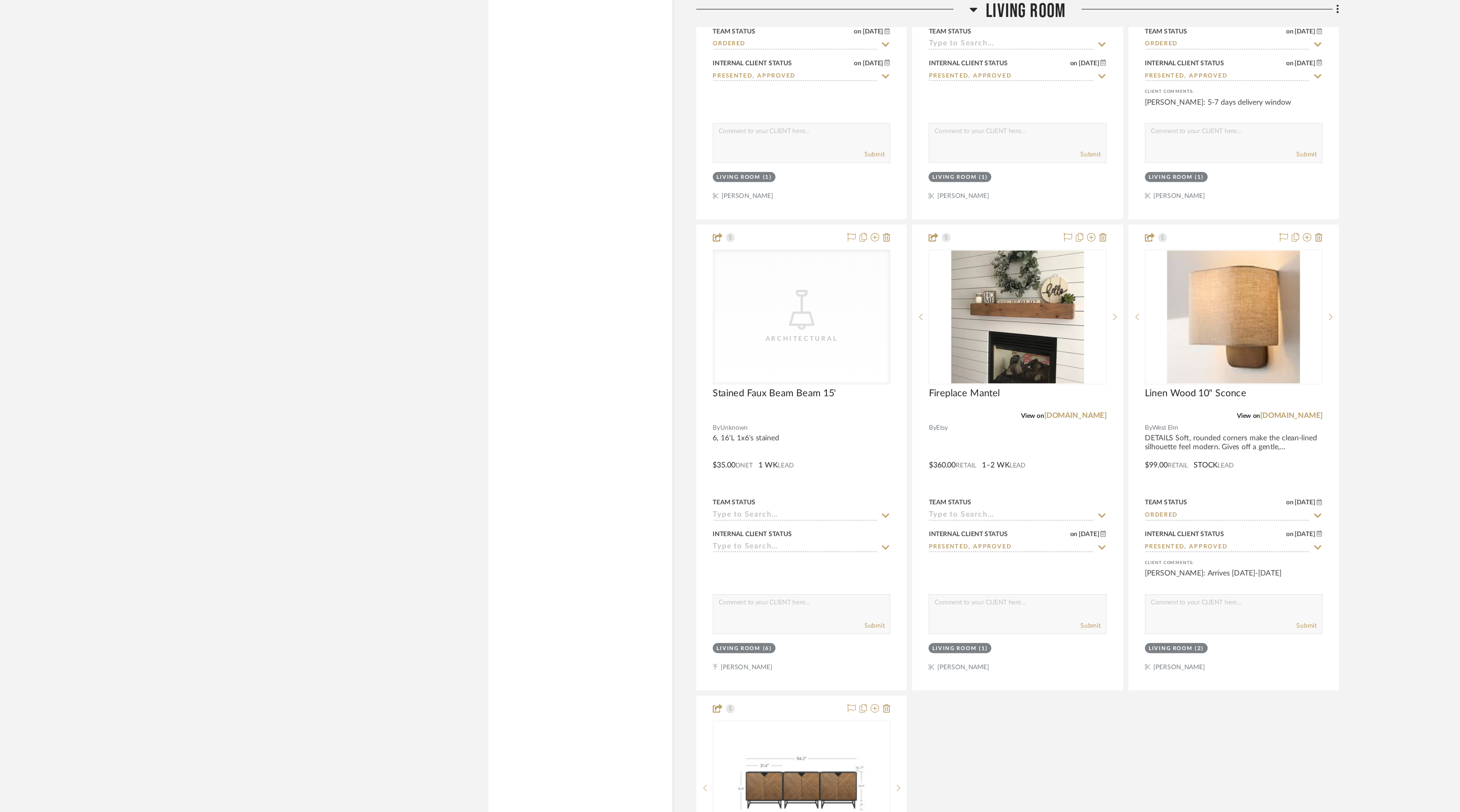
scroll to position [2421, 0]
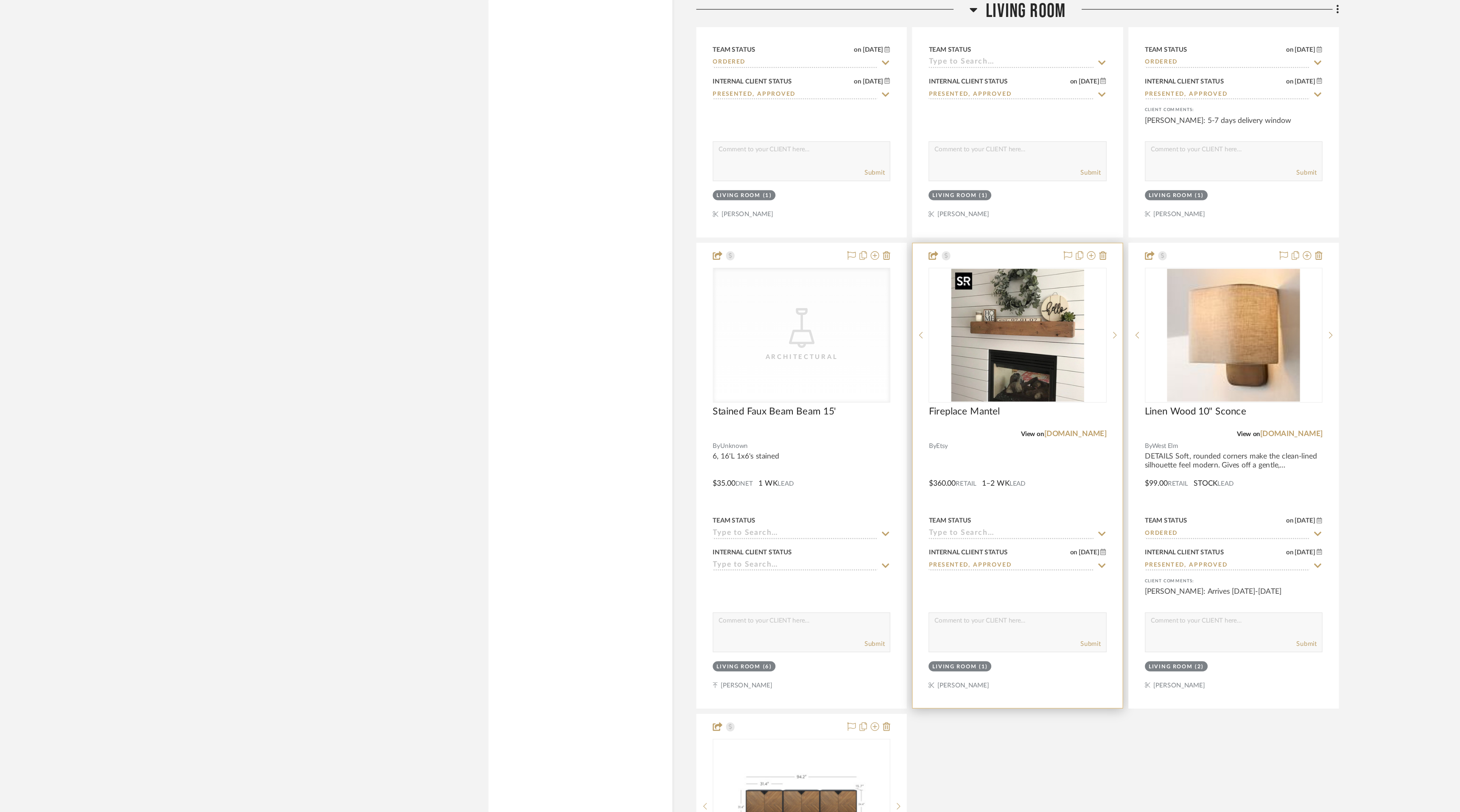
click at [829, 296] on img "0" at bounding box center [813, 268] width 106 height 106
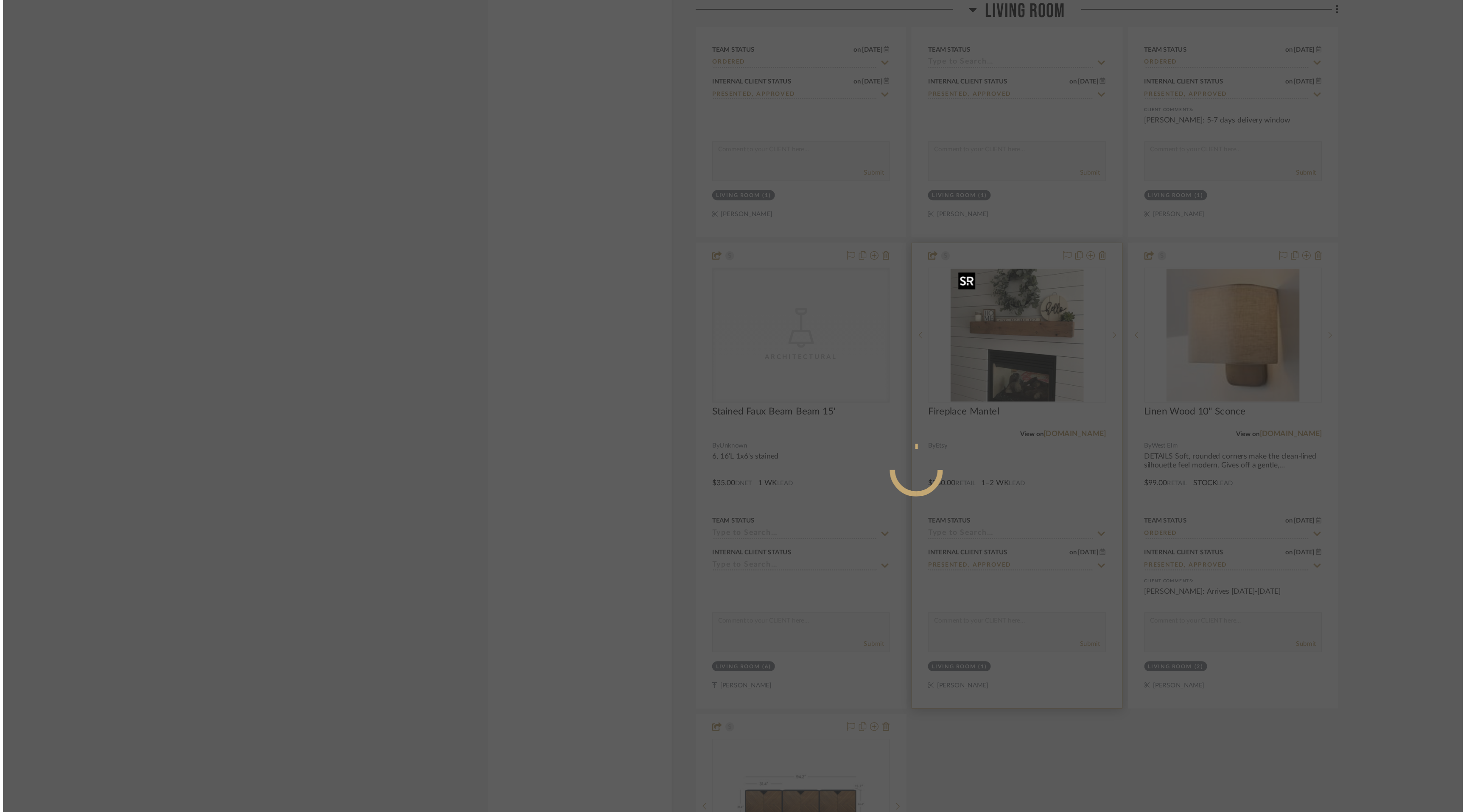
scroll to position [0, 0]
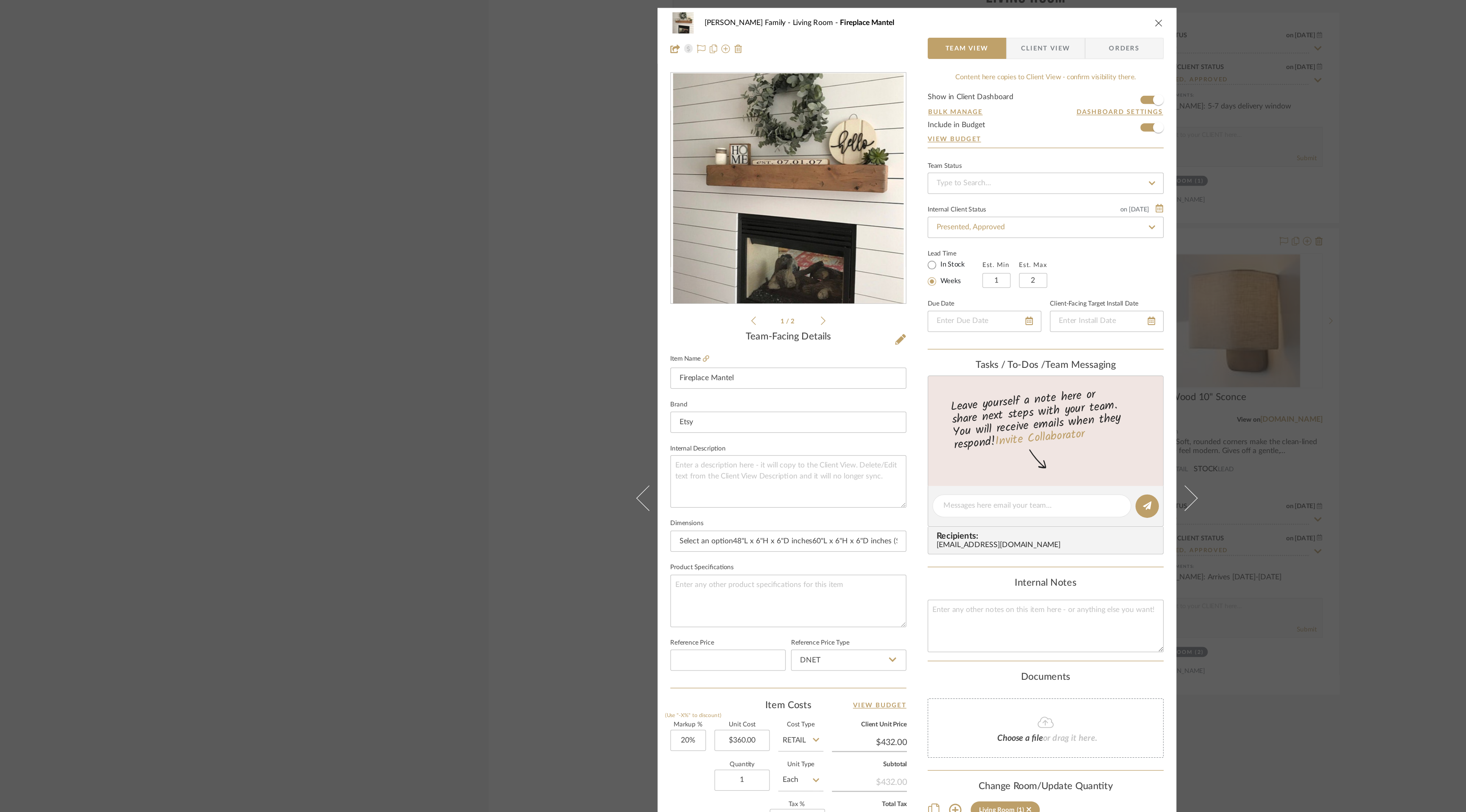
click at [923, 30] on icon "close" at bounding box center [925, 29] width 7 height 7
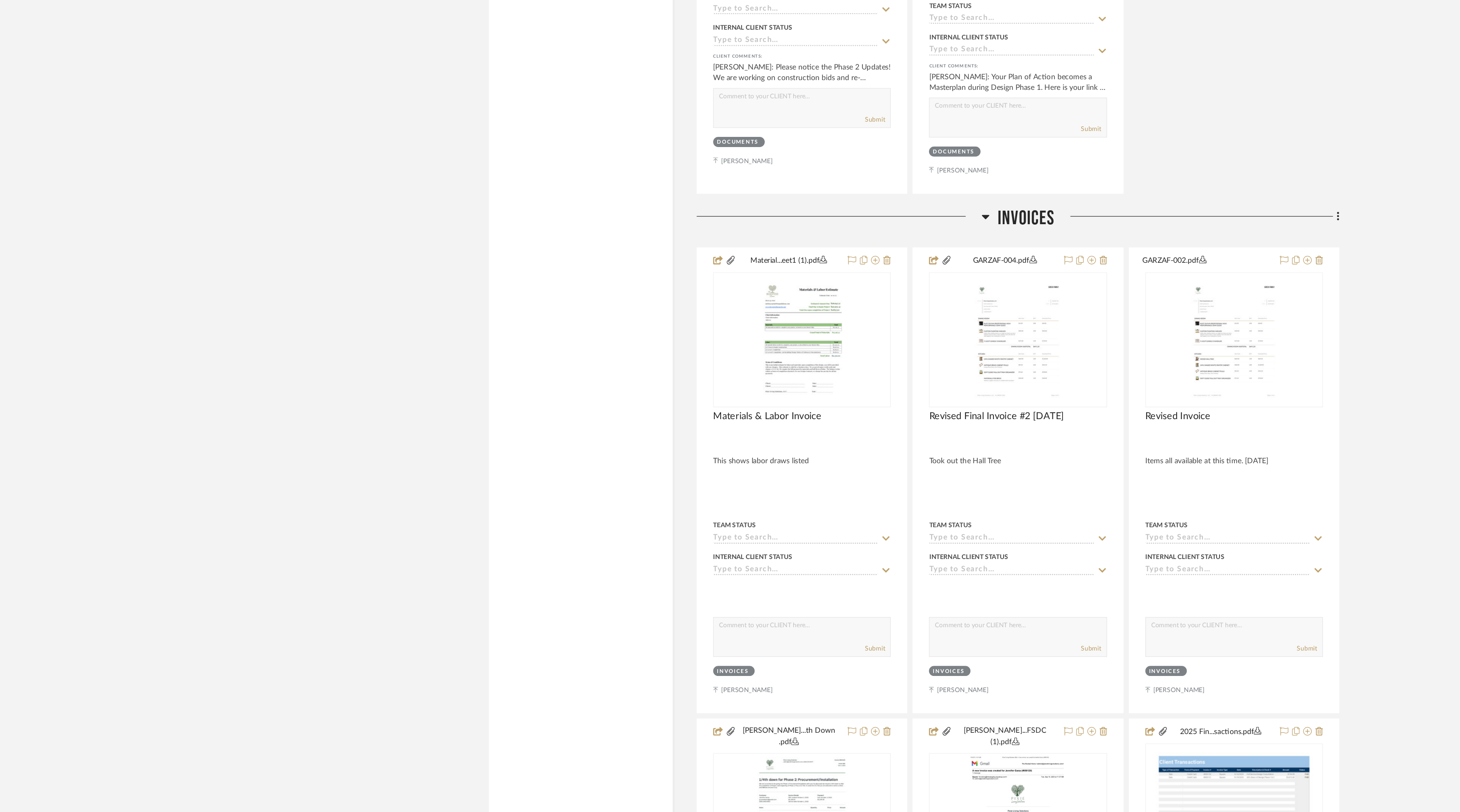
scroll to position [5588, 0]
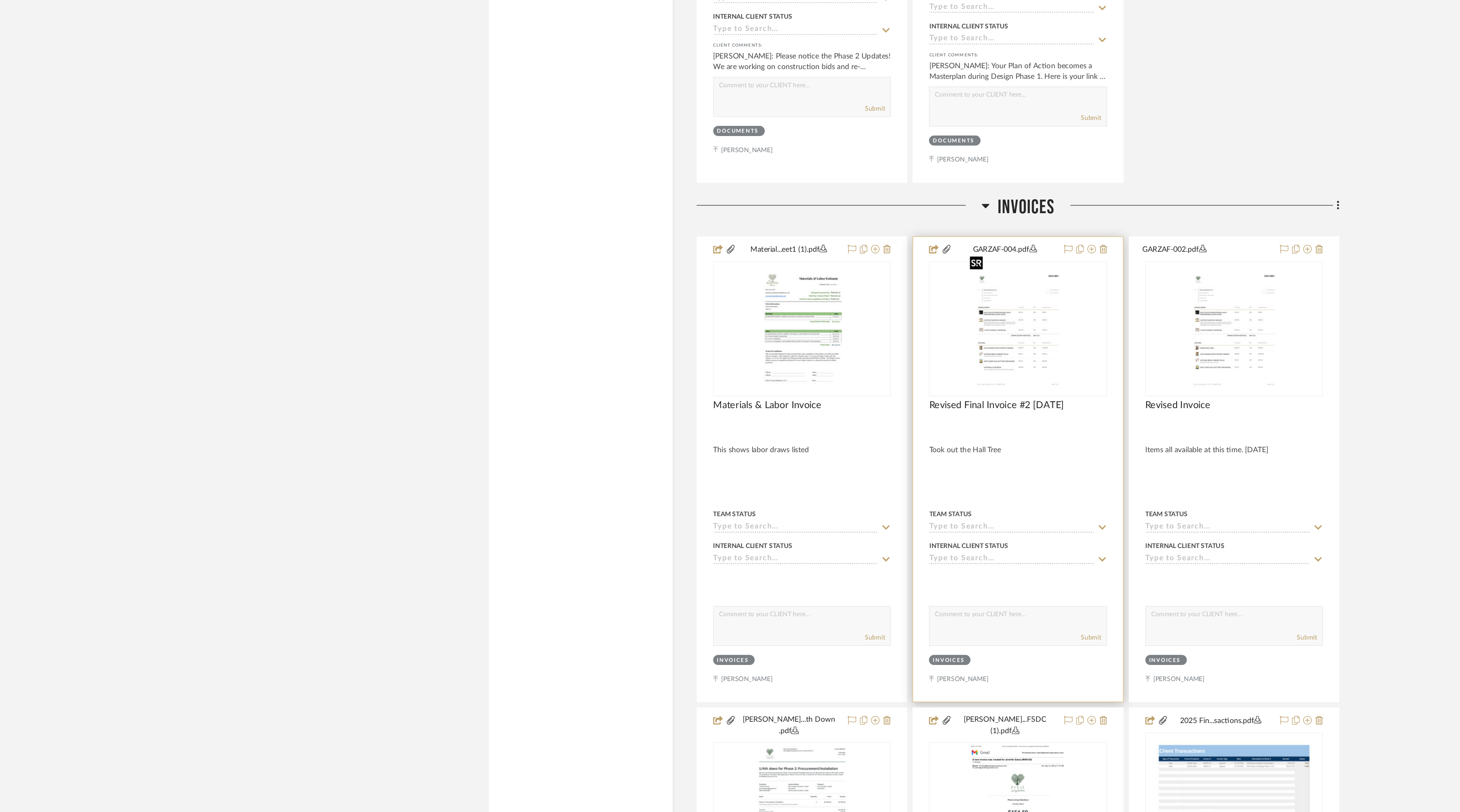
click at [808, 450] on img "0" at bounding box center [812, 427] width 83 height 106
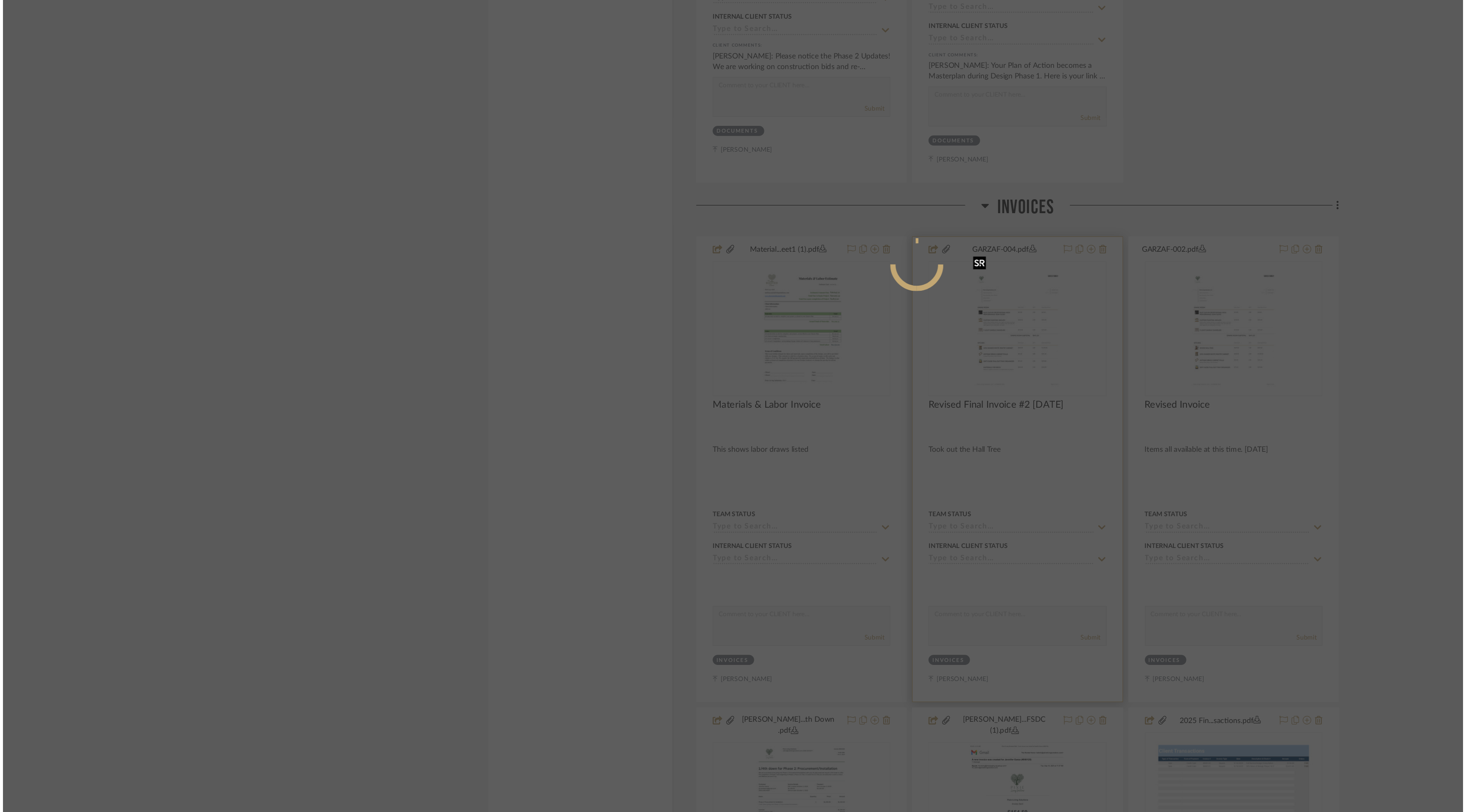
scroll to position [0, 0]
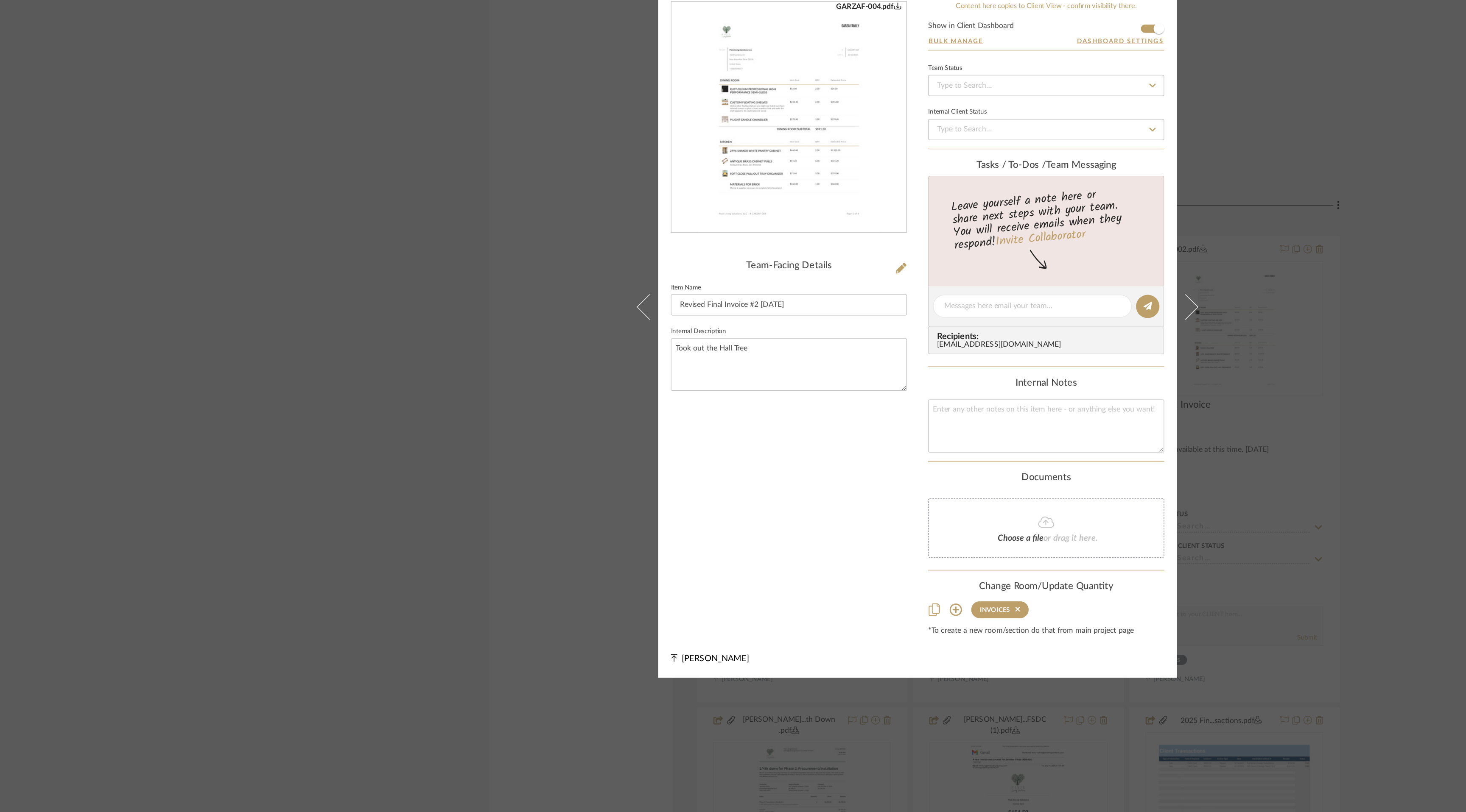
click at [670, 254] on img "0" at bounding box center [630, 258] width 144 height 184
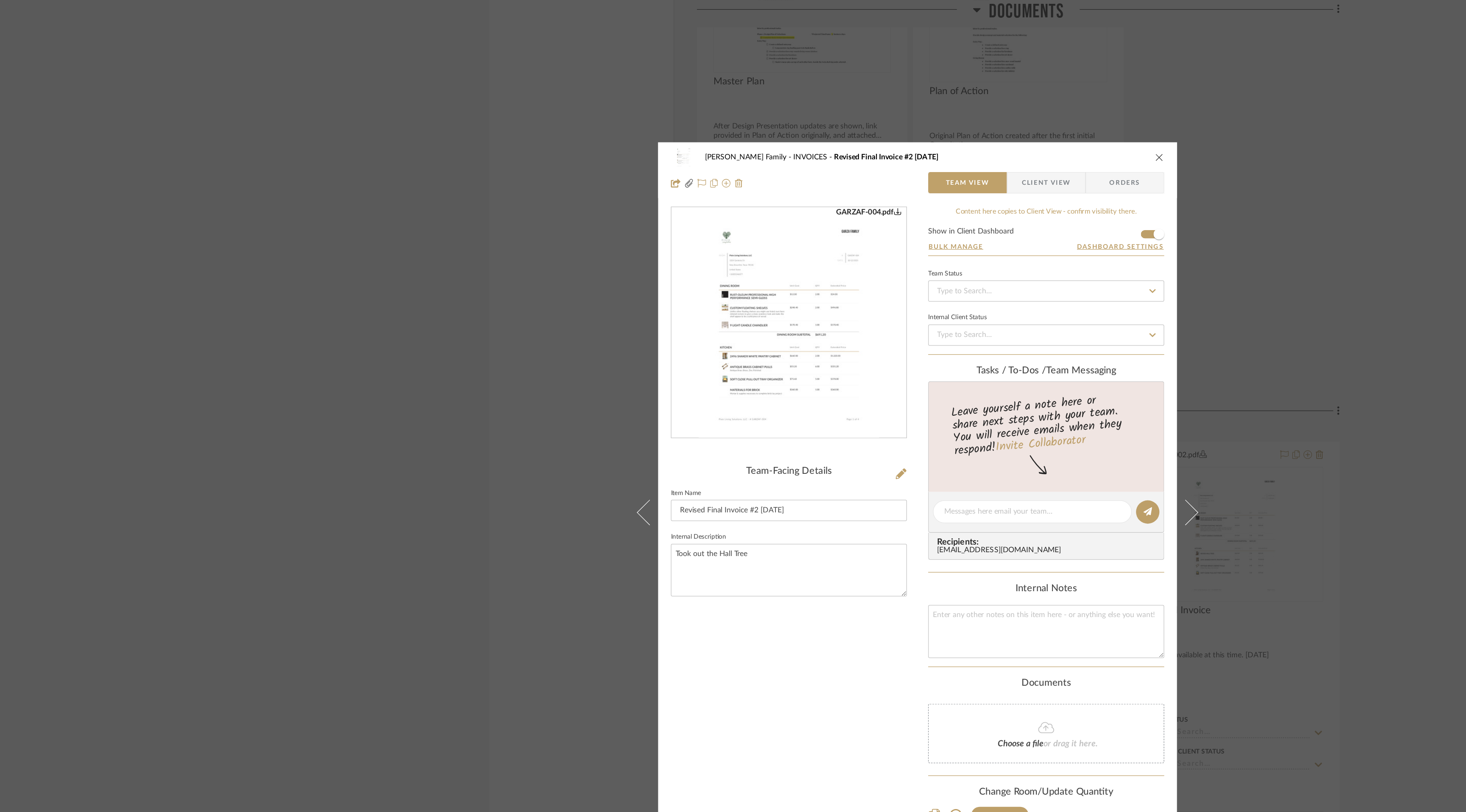
click at [922, 127] on icon "close" at bounding box center [925, 125] width 7 height 7
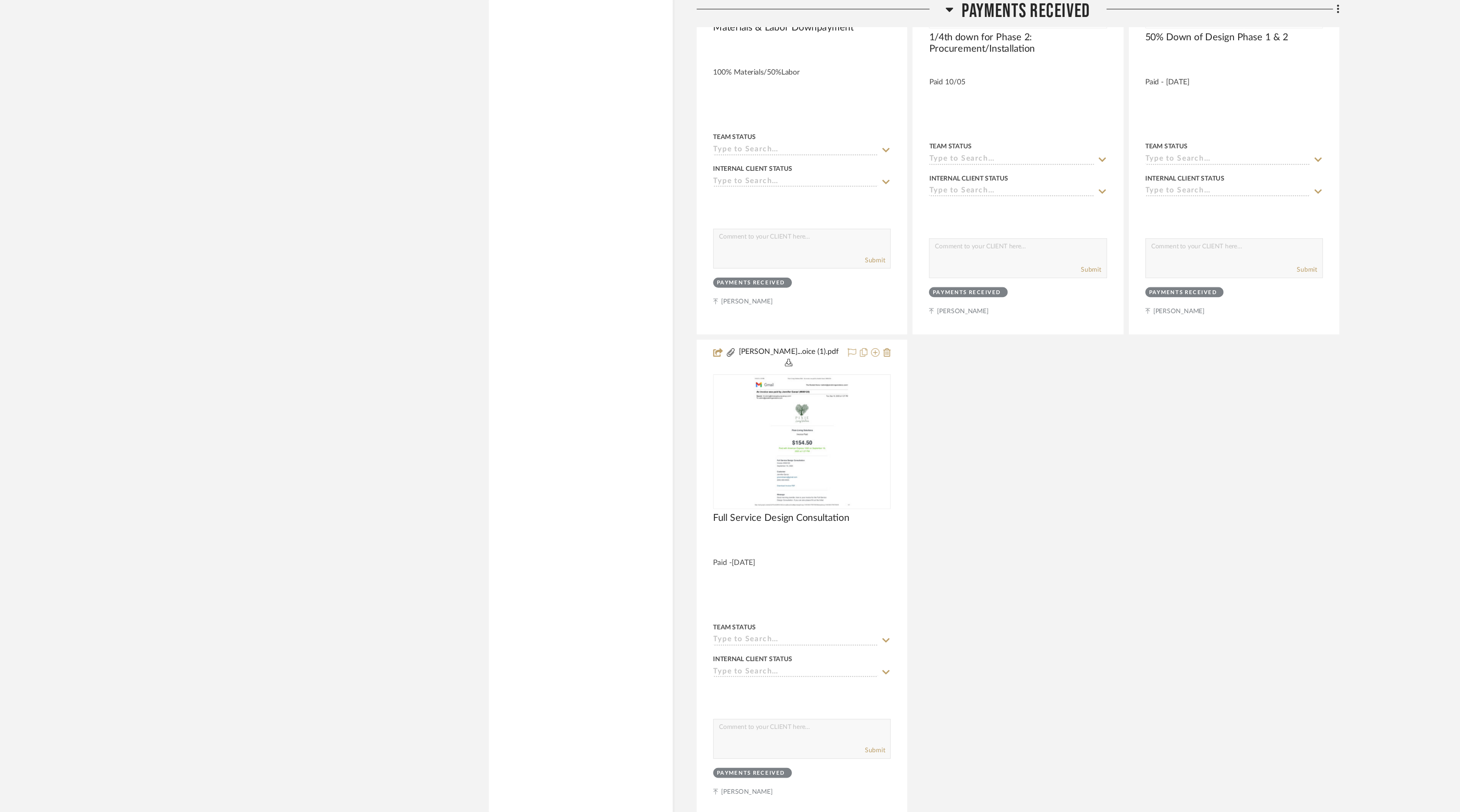
scroll to position [6984, 0]
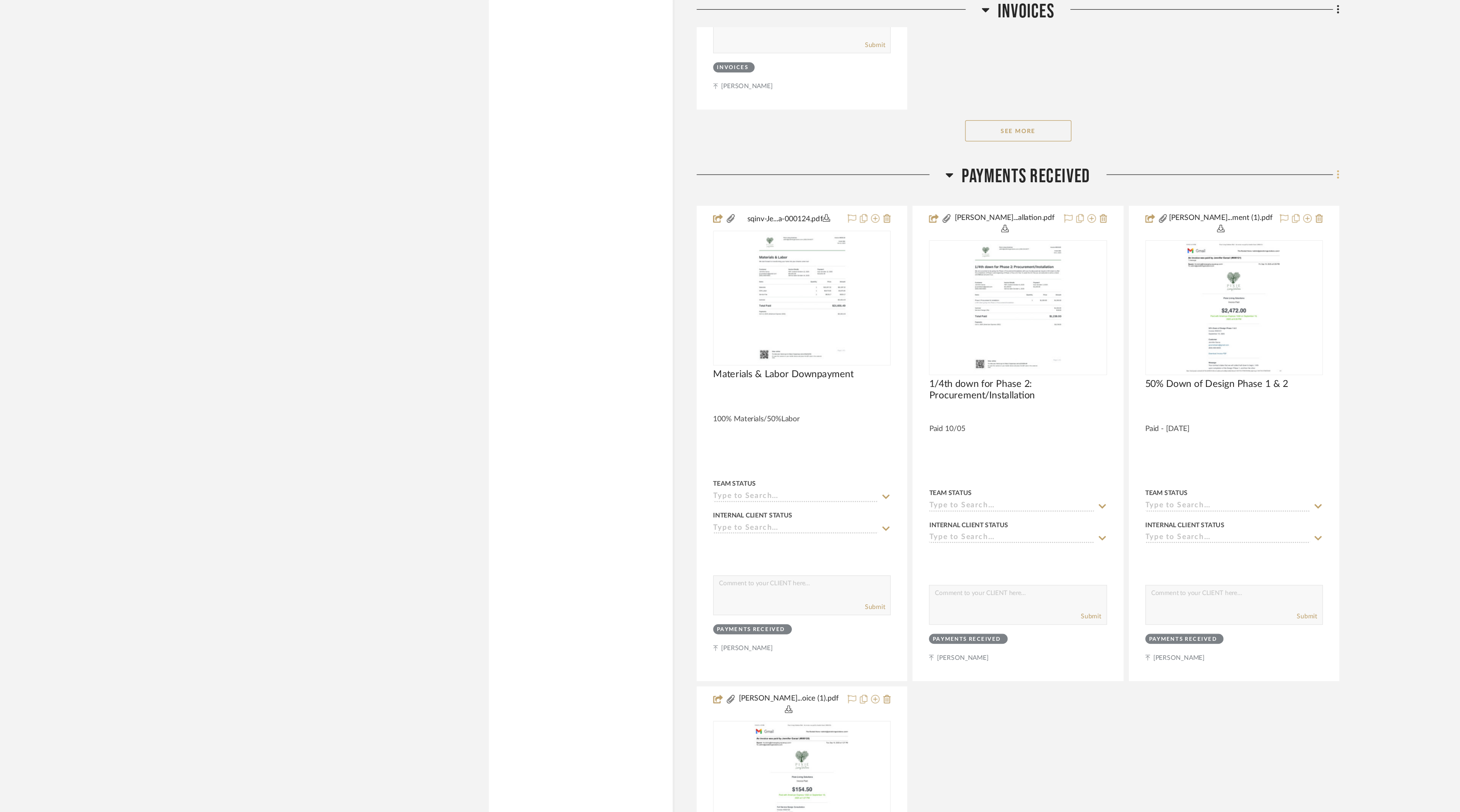
click at [1068, 135] on icon at bounding box center [1068, 139] width 1 height 7
click at [1079, 90] on div at bounding box center [730, 406] width 1460 height 812
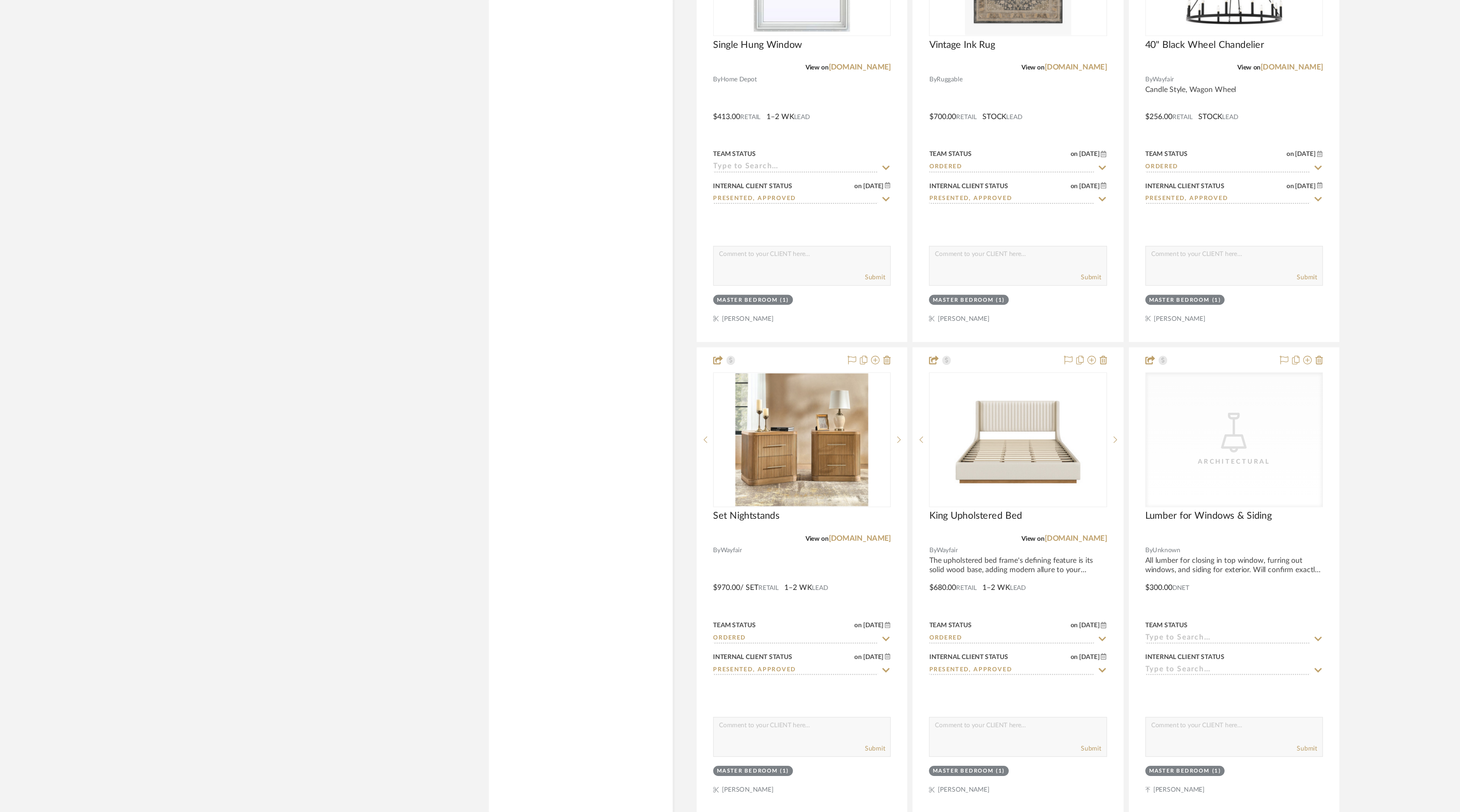
scroll to position [3771, 0]
